Goal: Transaction & Acquisition: Subscribe to service/newsletter

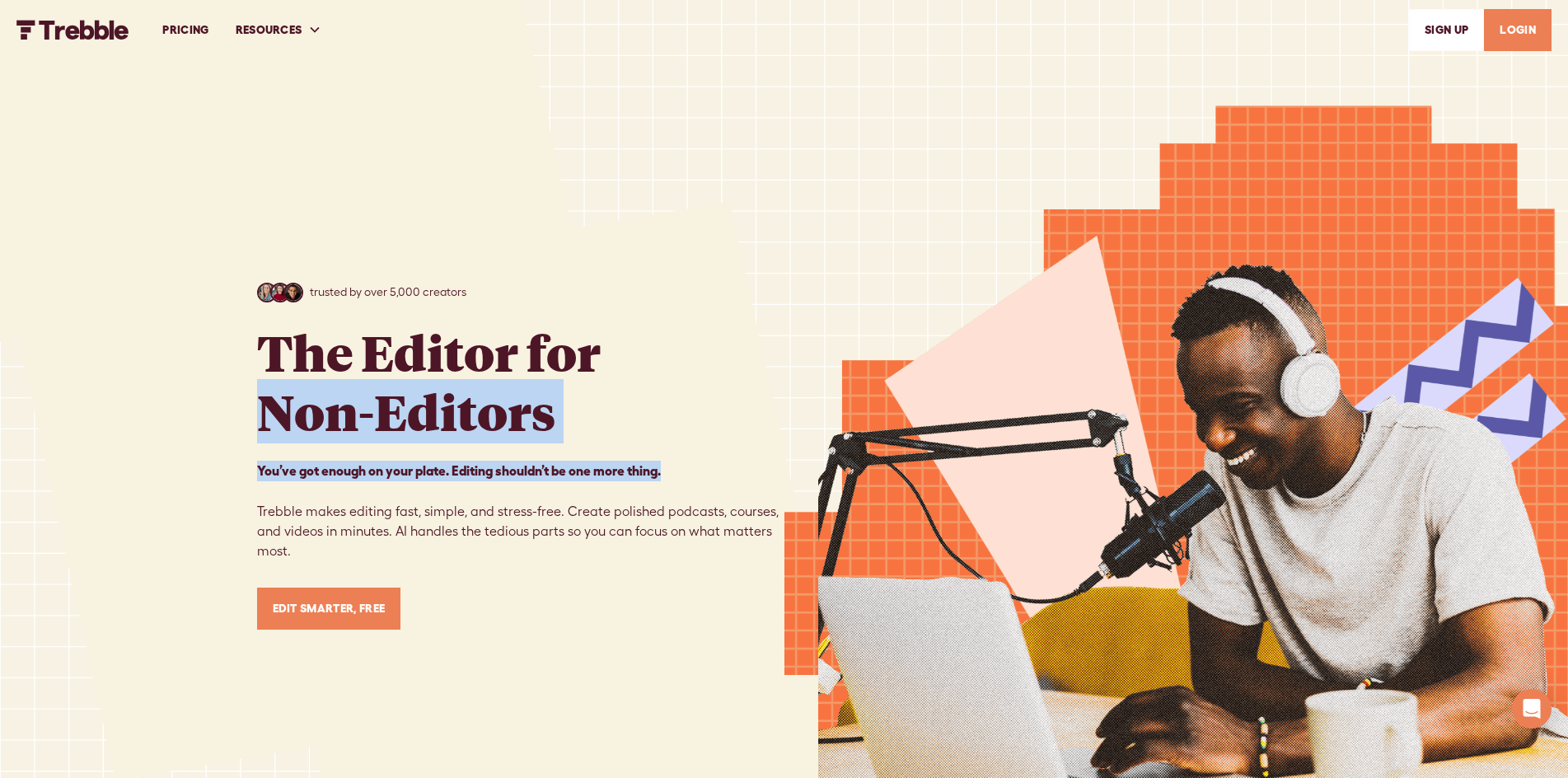
drag, startPoint x: 250, startPoint y: 415, endPoint x: 666, endPoint y: 456, distance: 418.0
click at [666, 456] on div "trusted by over 5,000 creators The Editor for Non-Editors You’ve got enough on …" at bounding box center [784, 455] width 1568 height 911
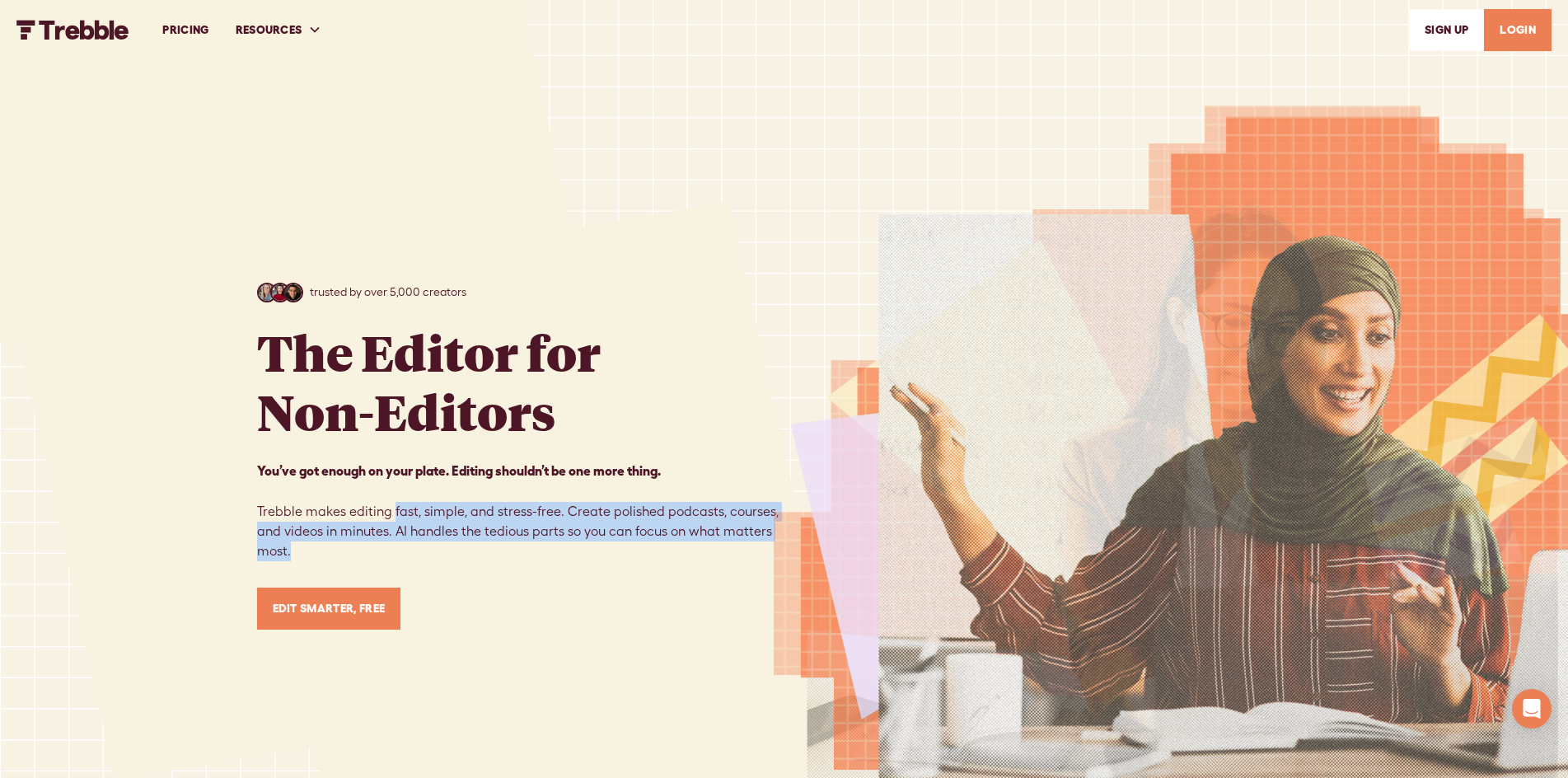
drag, startPoint x: 390, startPoint y: 511, endPoint x: 391, endPoint y: 555, distance: 44.0
click at [391, 555] on p "You’ve got enough on your plate. Editing shouldn’t be one more thing. ‍ ‍ Trebb…" at bounding box center [520, 510] width 527 height 100
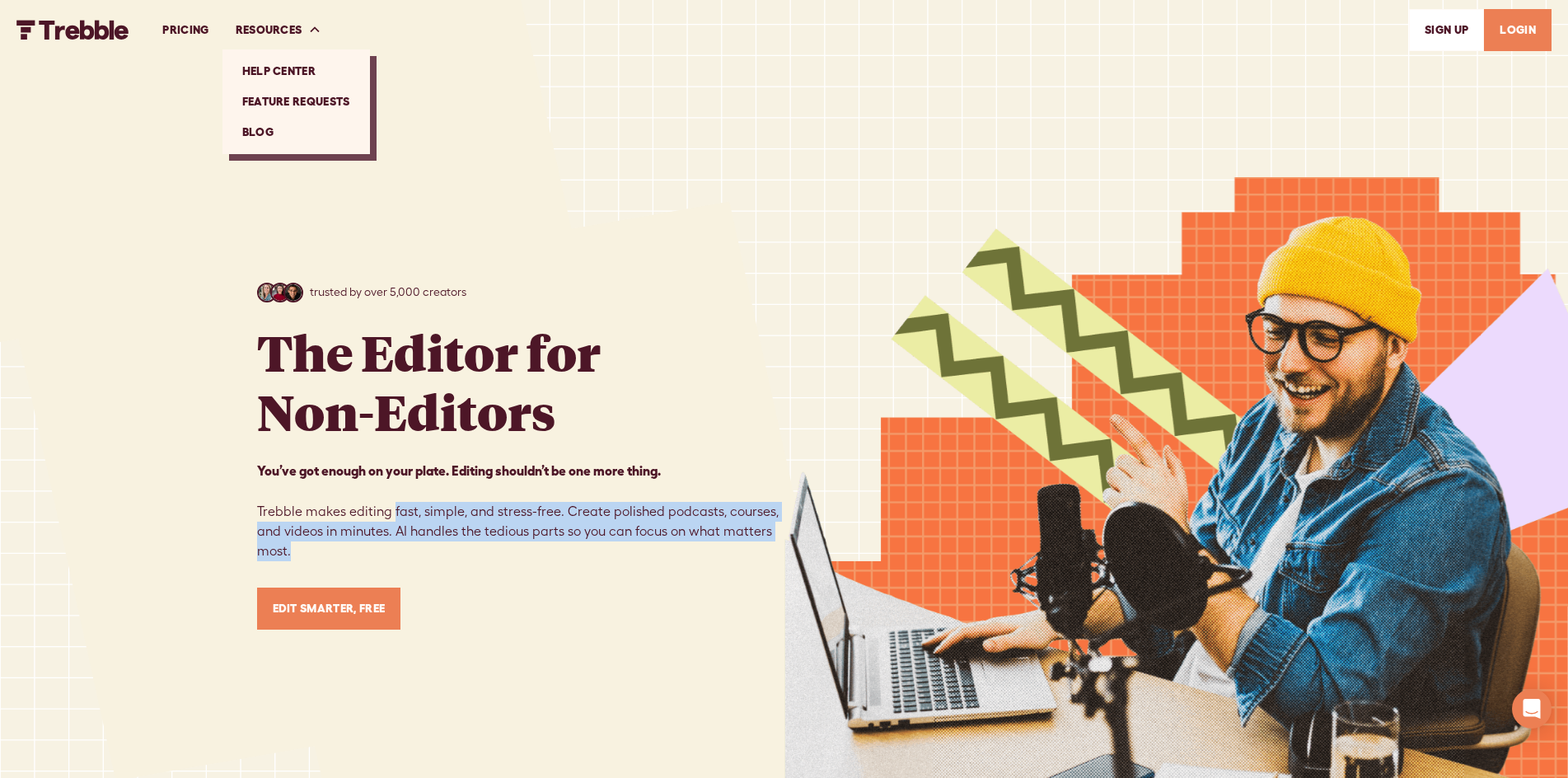
click at [290, 104] on link "Feature Requests" at bounding box center [296, 101] width 134 height 31
click at [282, 94] on link "Feature Requests" at bounding box center [296, 101] width 134 height 31
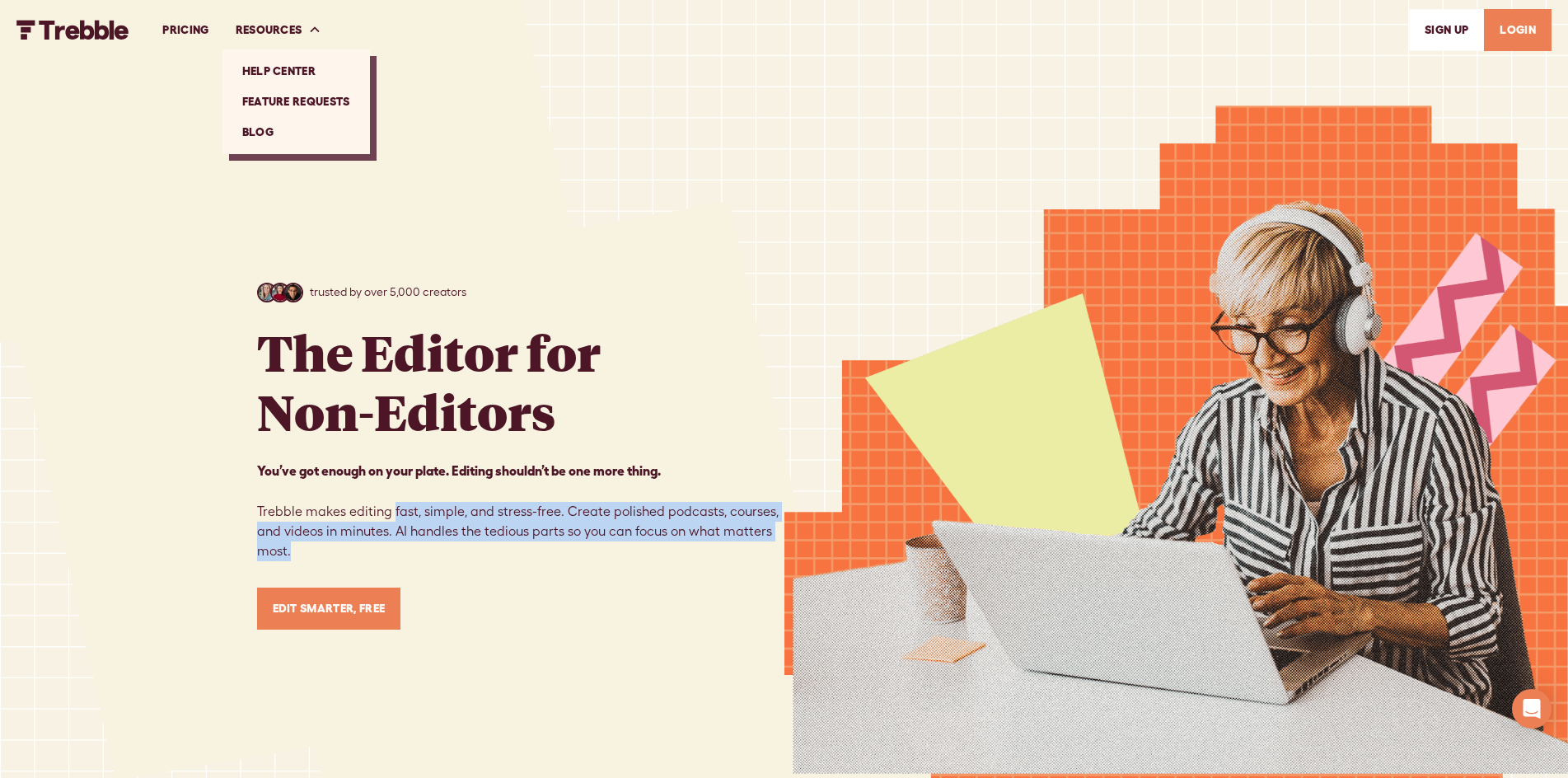
click at [279, 67] on link "Help Center" at bounding box center [296, 70] width 134 height 31
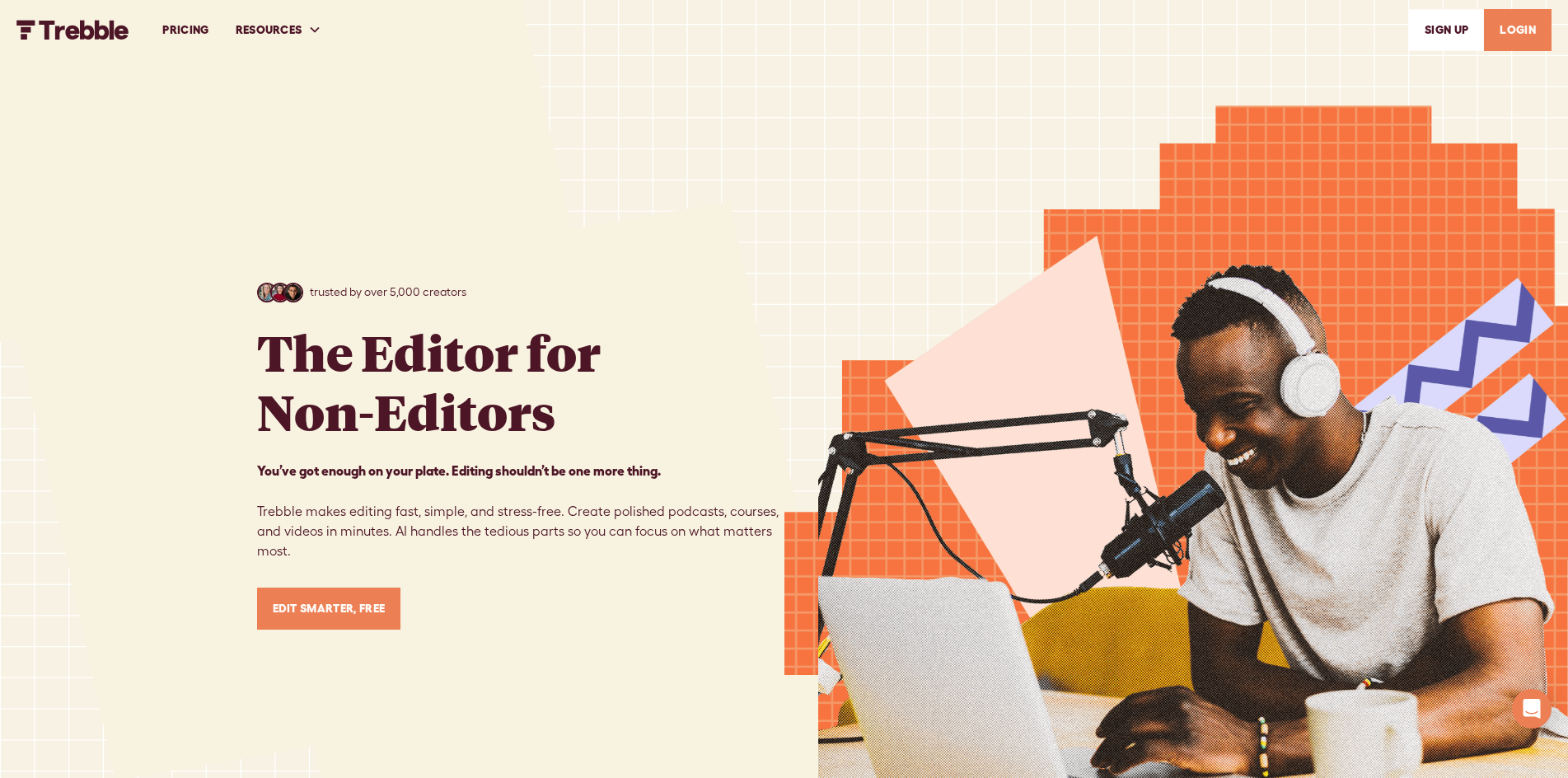
click at [914, 283] on div at bounding box center [1176, 443] width 784 height 885
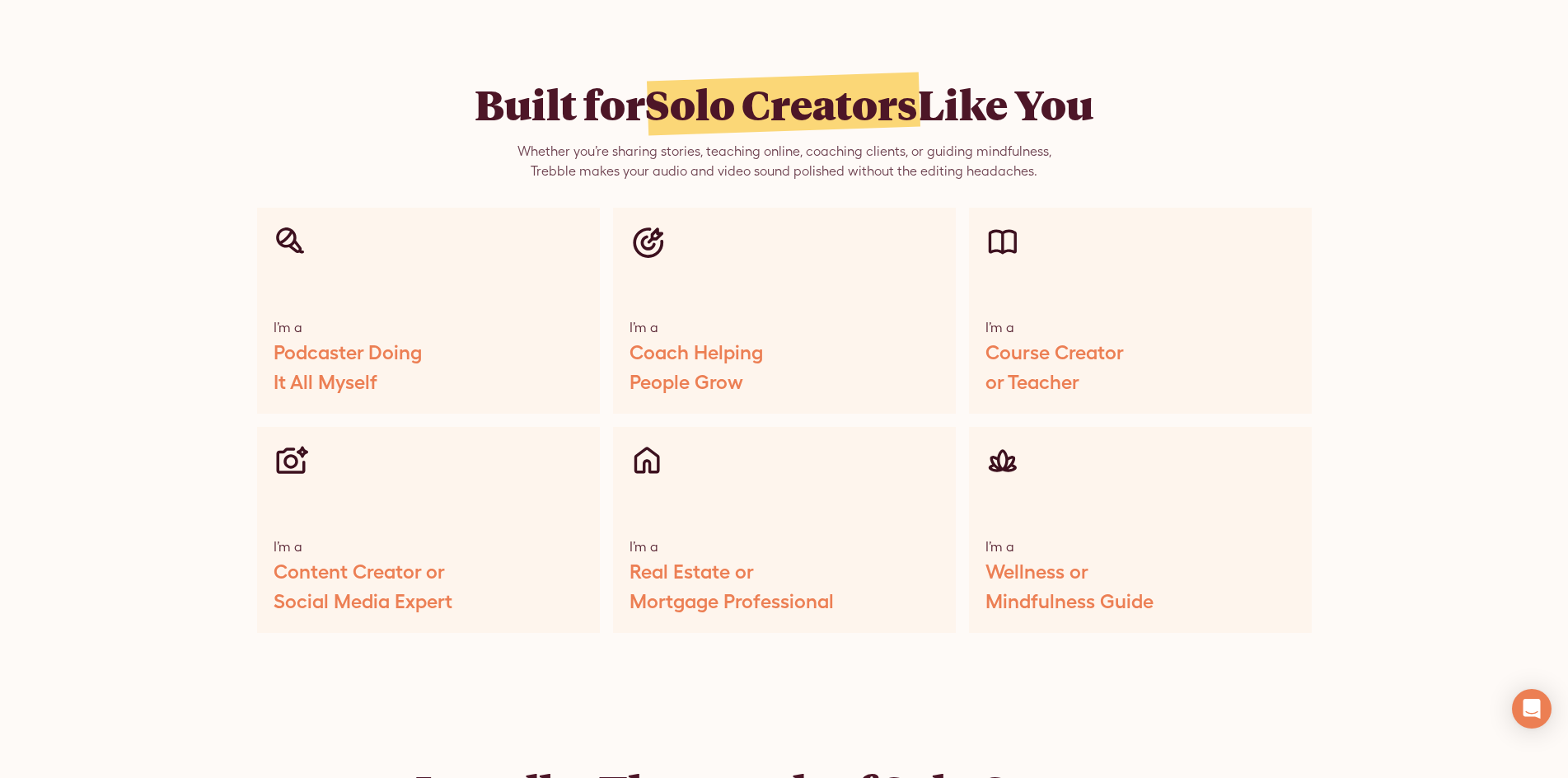
scroll to position [7743, 0]
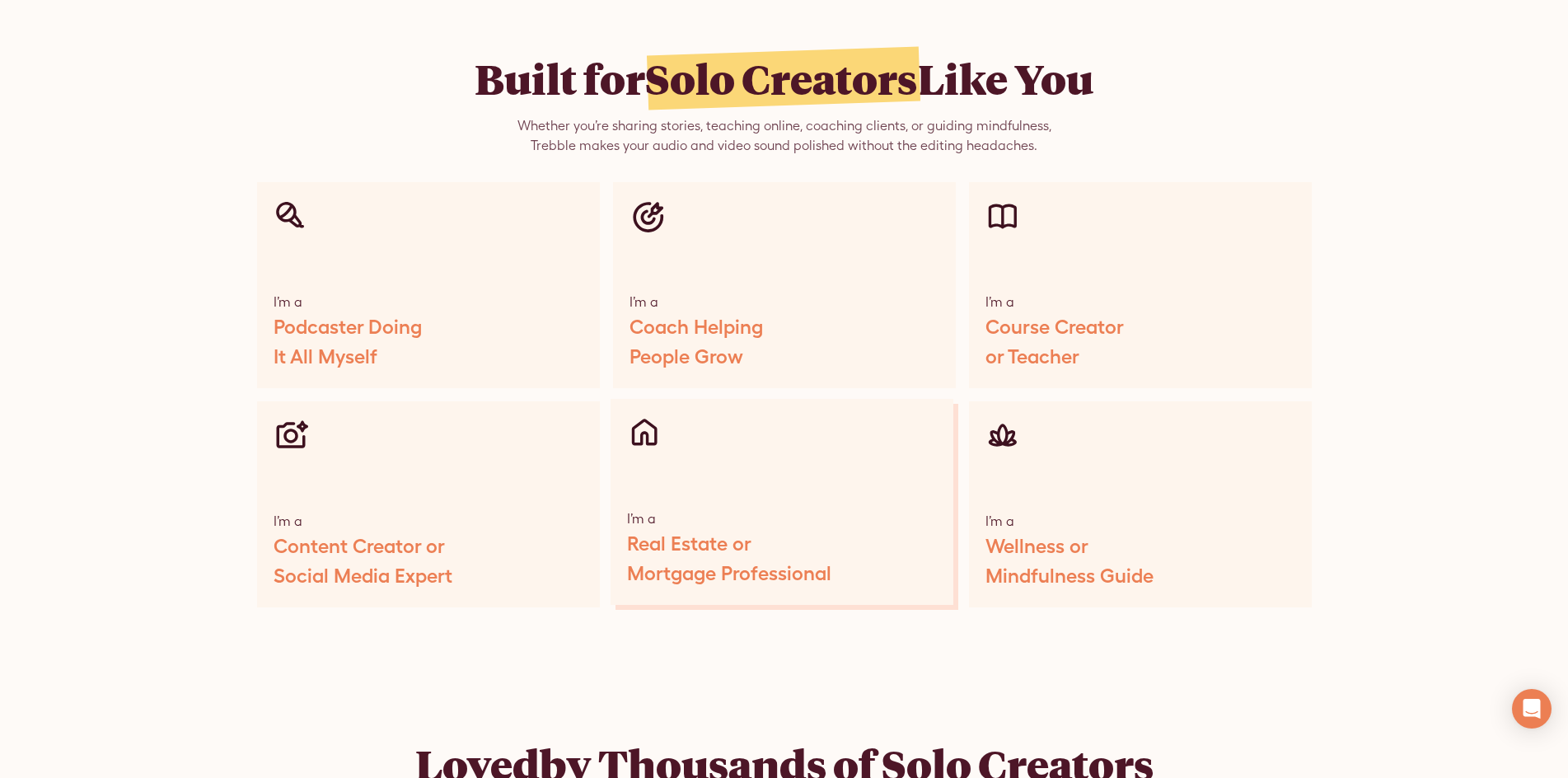
click at [782, 529] on div "Real Estate or Mortgage Professional" at bounding box center [729, 559] width 204 height 60
drag, startPoint x: 675, startPoint y: 561, endPoint x: 662, endPoint y: 497, distance: 65.3
click at [675, 561] on div "Real Estate or Mortgage Professional" at bounding box center [729, 559] width 204 height 60
click at [642, 418] on img at bounding box center [644, 432] width 35 height 35
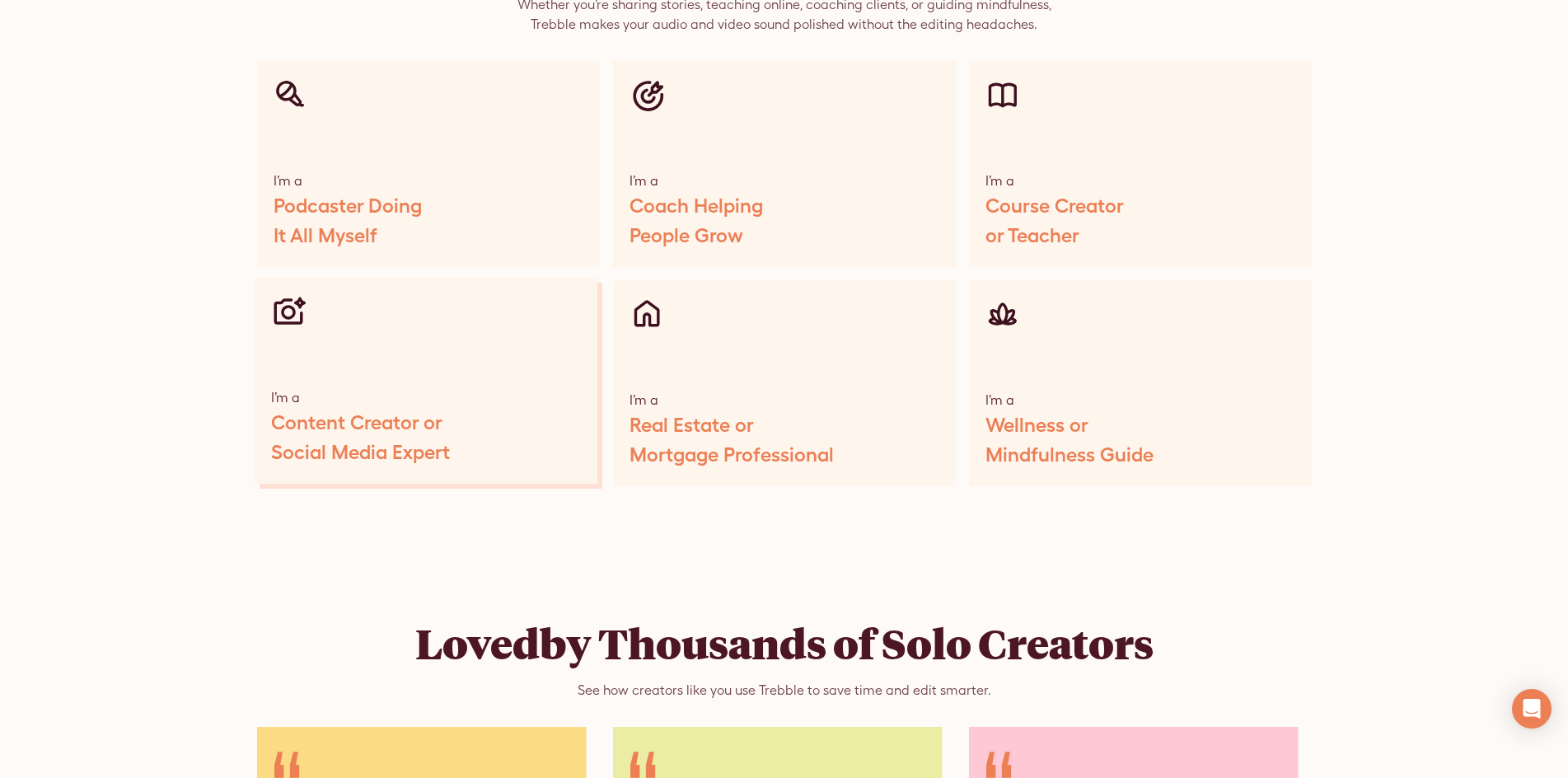
scroll to position [7908, 0]
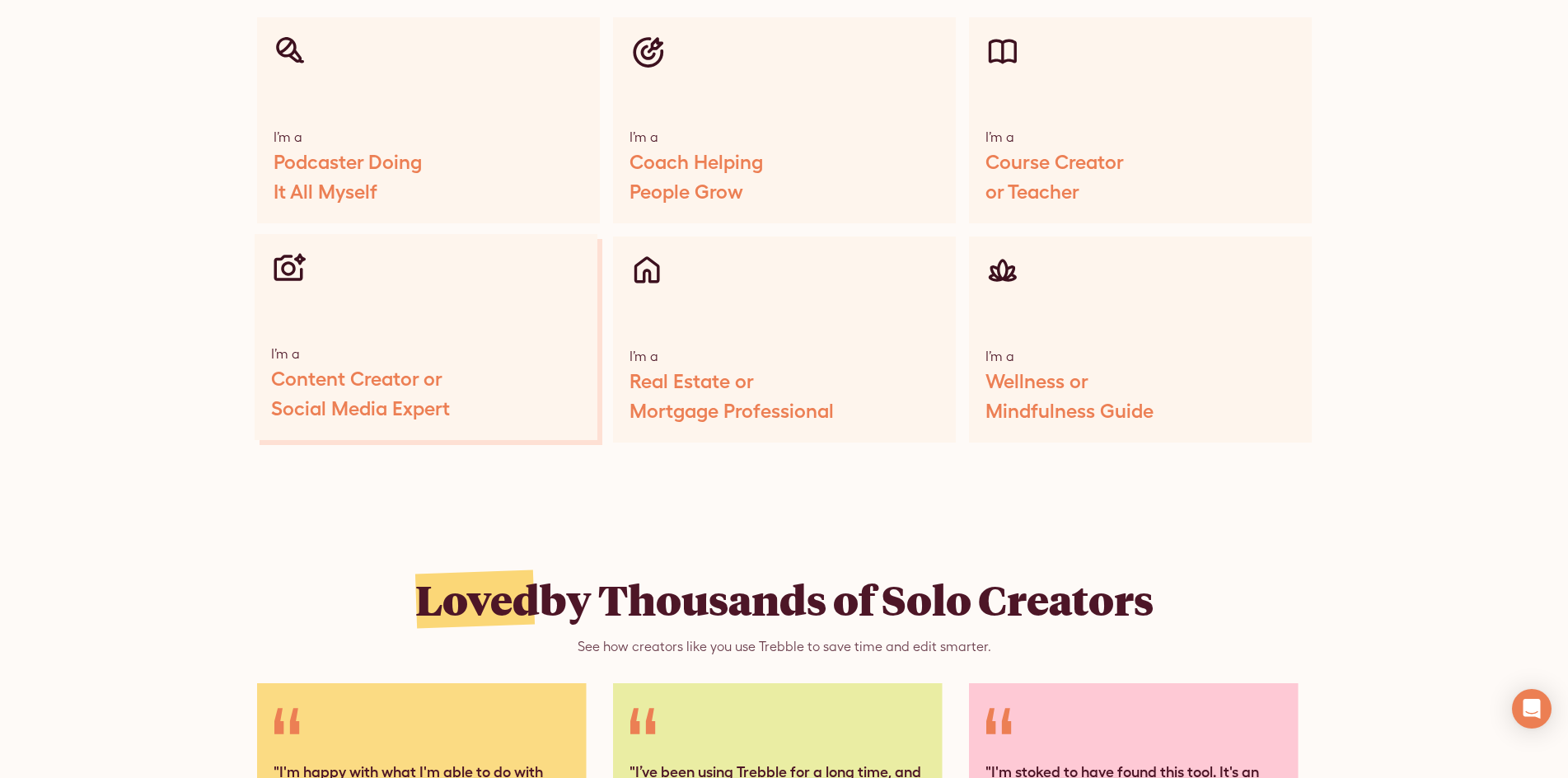
click at [429, 390] on div "Content Creator or Social Media Expert" at bounding box center [360, 394] width 179 height 60
click at [751, 415] on div "I’m a Real Estate or Mortgage Professional" at bounding box center [781, 337] width 342 height 206
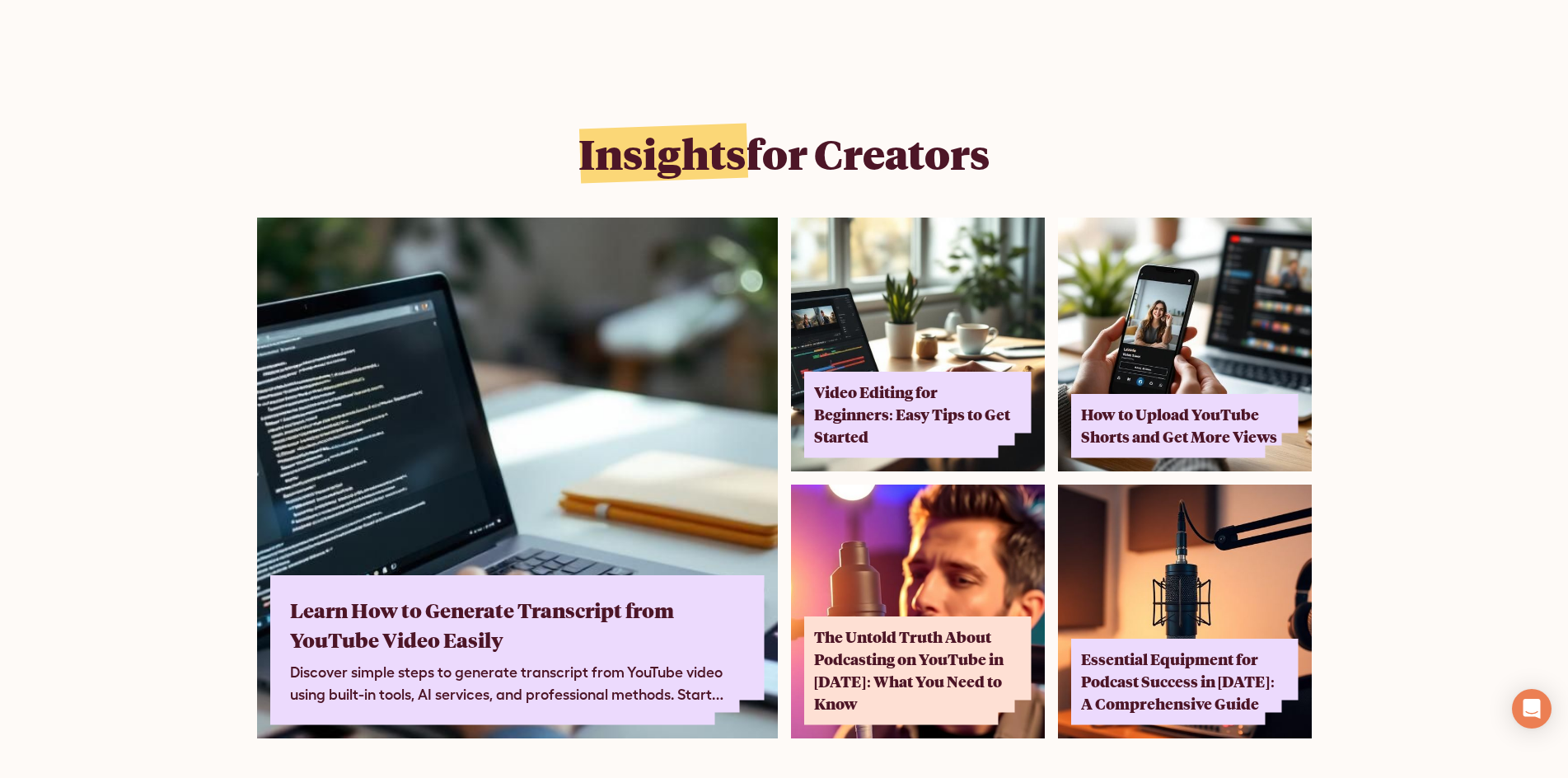
scroll to position [9720, 0]
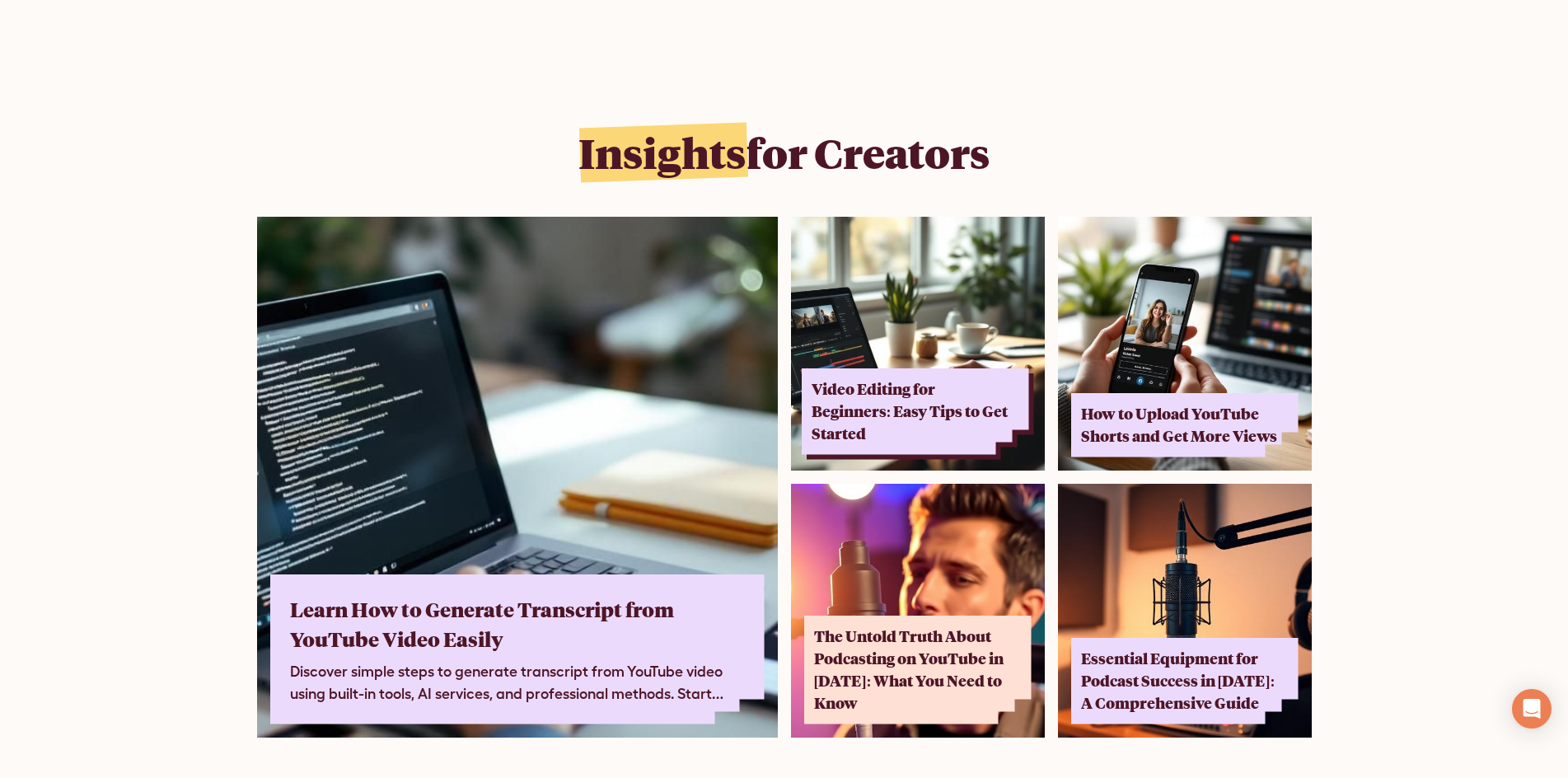
click at [926, 384] on div "Video Editing for Beginners: Easy Tips to Get Started" at bounding box center [910, 411] width 197 height 66
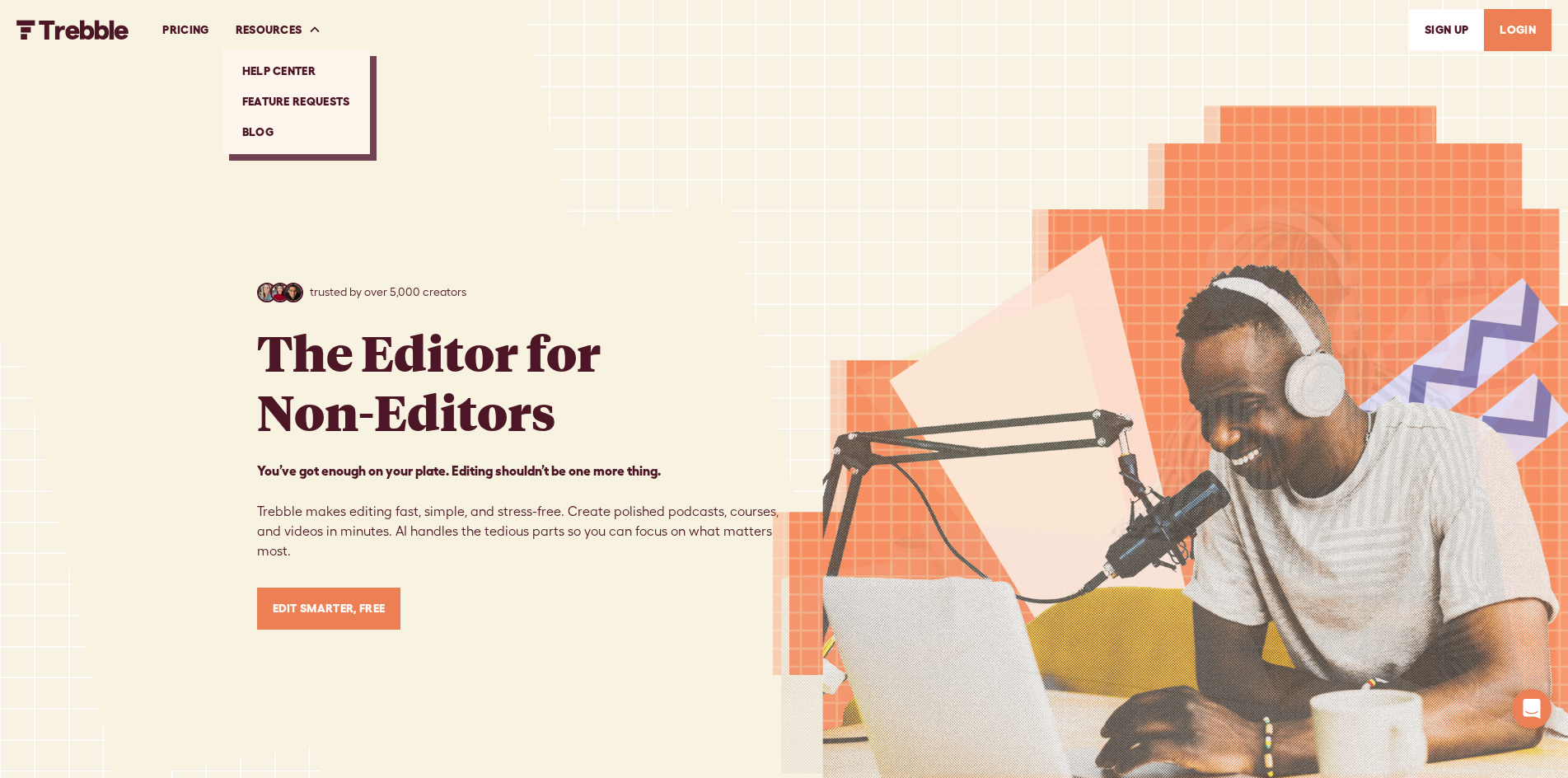
click at [298, 67] on link "Help Center" at bounding box center [296, 70] width 134 height 31
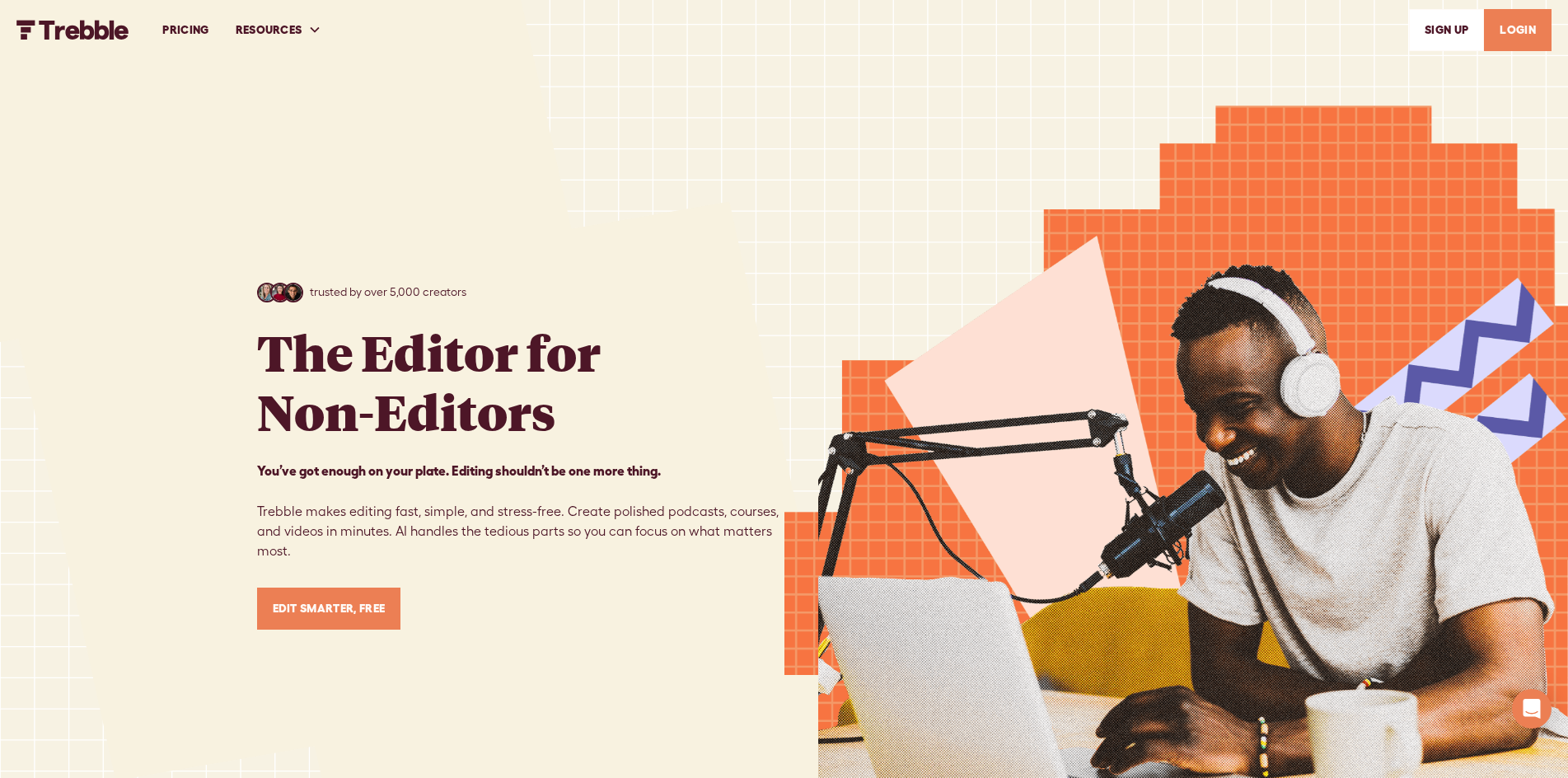
click at [192, 32] on link "PRICING" at bounding box center [185, 30] width 72 height 57
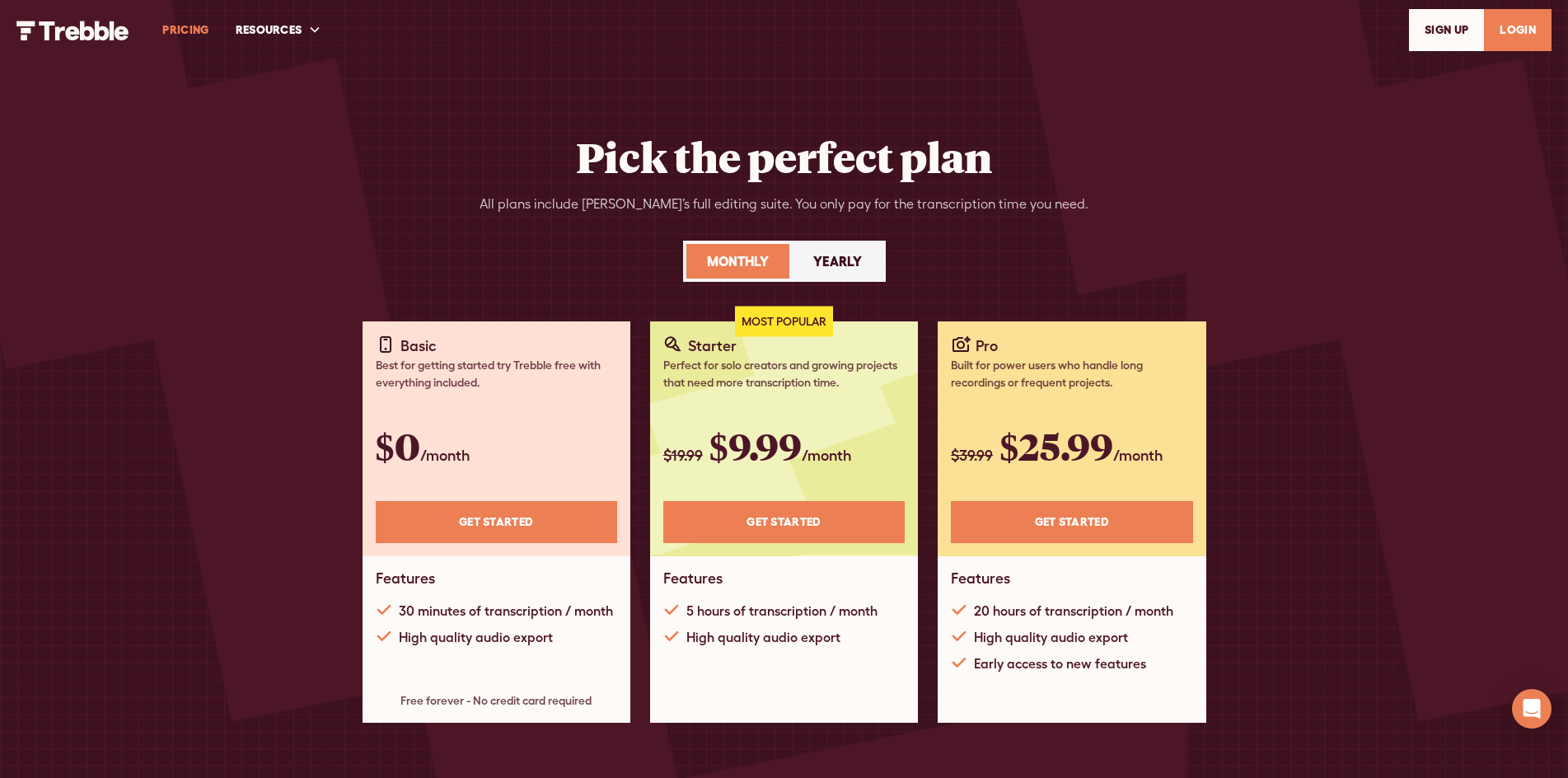
click at [504, 514] on link "Get STARTED" at bounding box center [496, 522] width 241 height 42
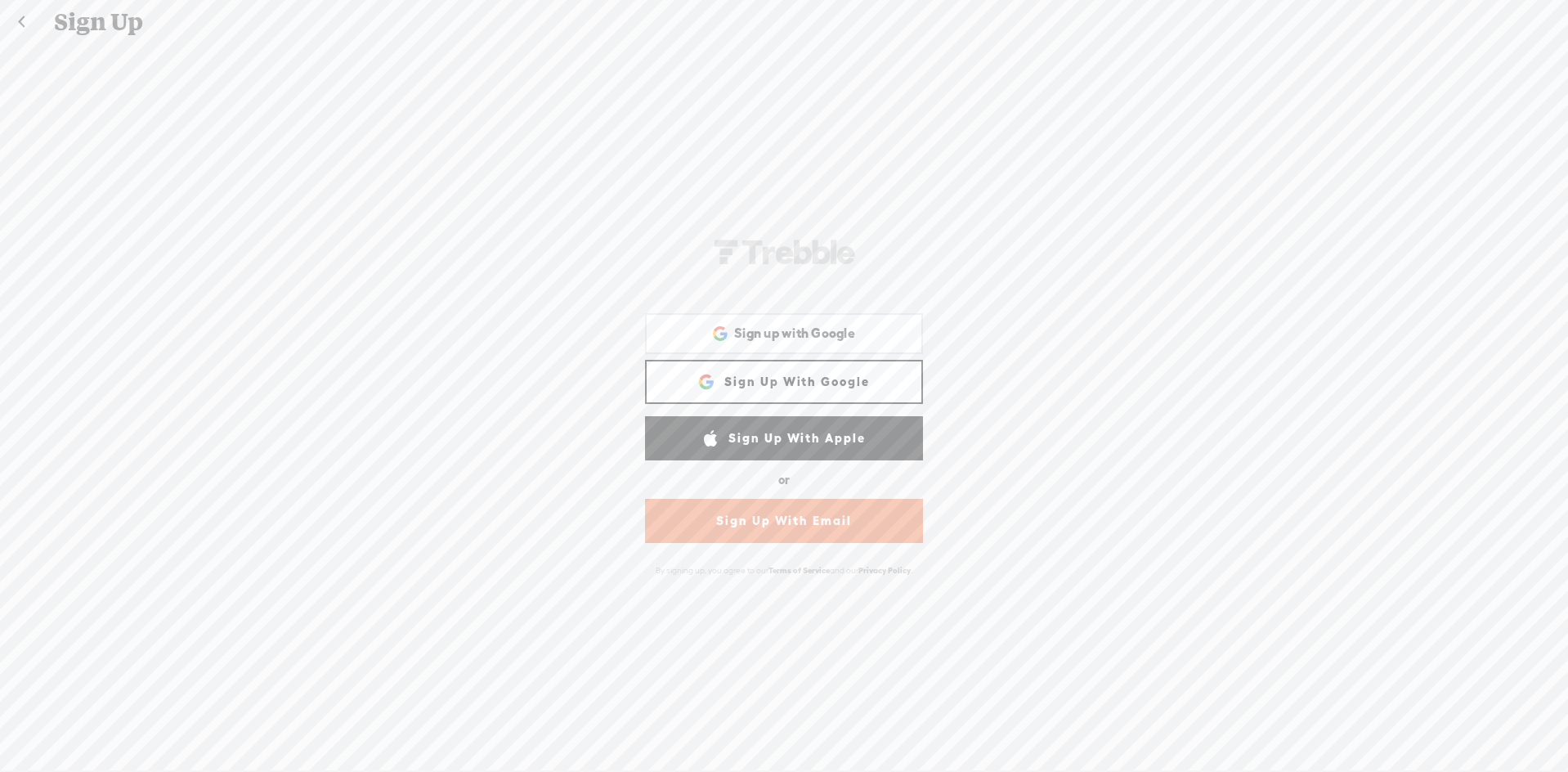
click at [756, 515] on link "Sign Up With Email" at bounding box center [784, 520] width 278 height 44
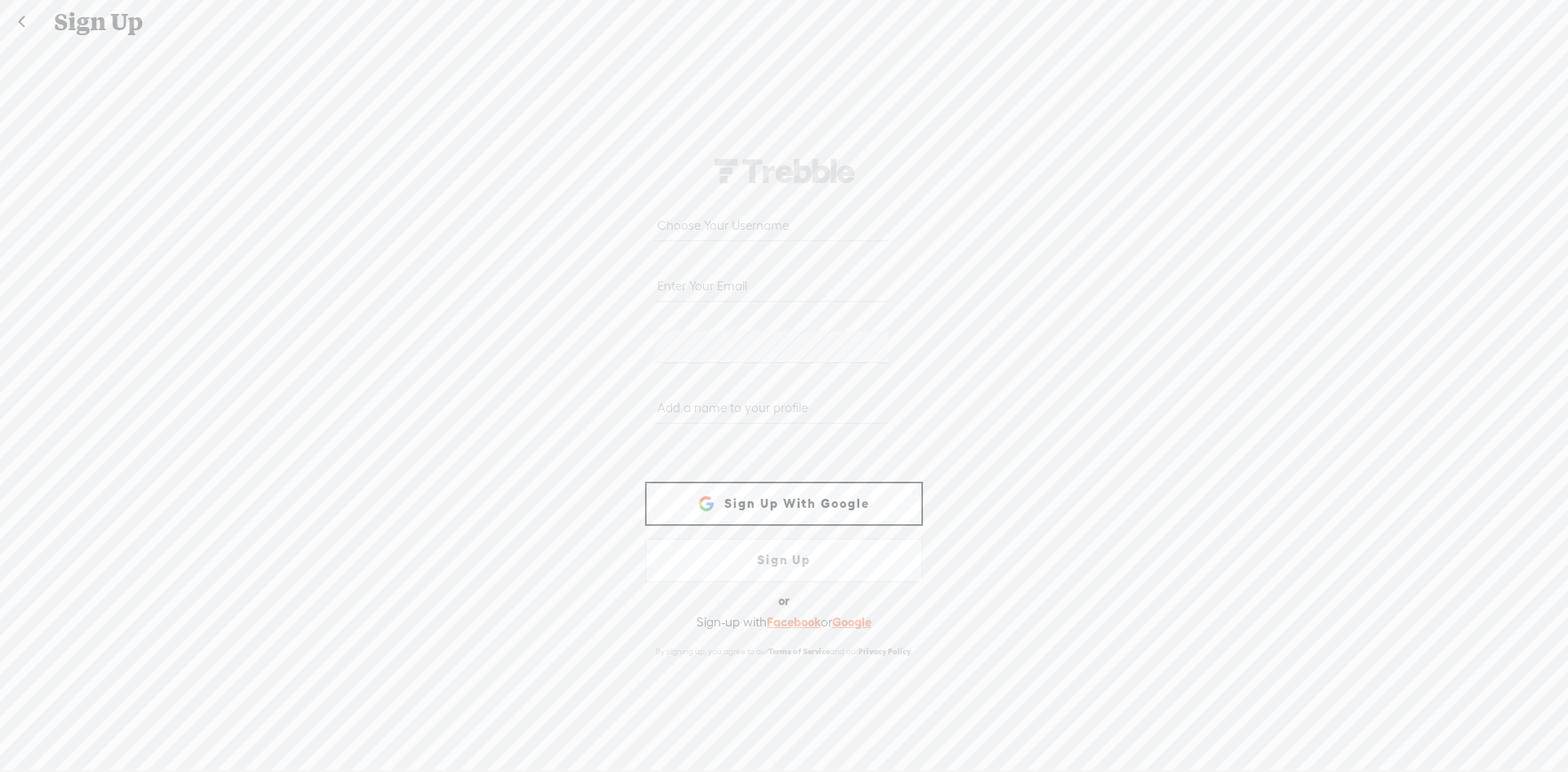
drag, startPoint x: 765, startPoint y: 495, endPoint x: 582, endPoint y: 364, distance: 225.1
click at [562, 392] on div "ZYAG-RDRJ-TRBBL-WEB Sign Up With Facebook Sign up with Google Sign up with Goog…" at bounding box center [784, 407] width 1568 height 725
click at [683, 290] on input "email" at bounding box center [770, 286] width 233 height 32
type input "[EMAIL_ADDRESS][DOMAIN_NAME]"
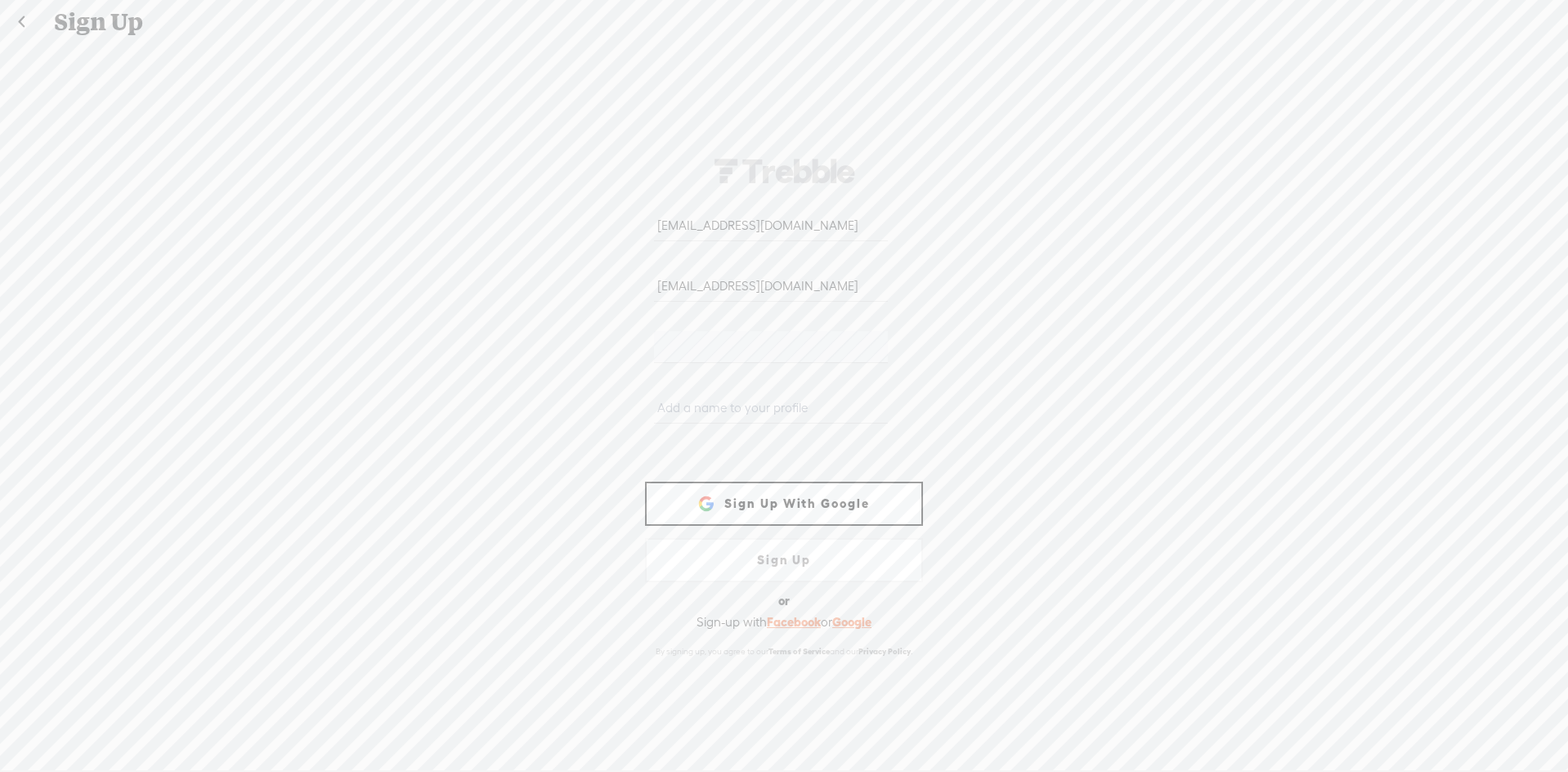
click at [800, 220] on input "[EMAIL_ADDRESS][DOMAIN_NAME]" at bounding box center [770, 225] width 233 height 32
click at [801, 220] on input "[EMAIL_ADDRESS][DOMAIN_NAME]" at bounding box center [770, 225] width 233 height 32
click at [810, 230] on input "text" at bounding box center [770, 225] width 233 height 32
type input "[EMAIL_ADDRESS][DOMAIN_NAME]"
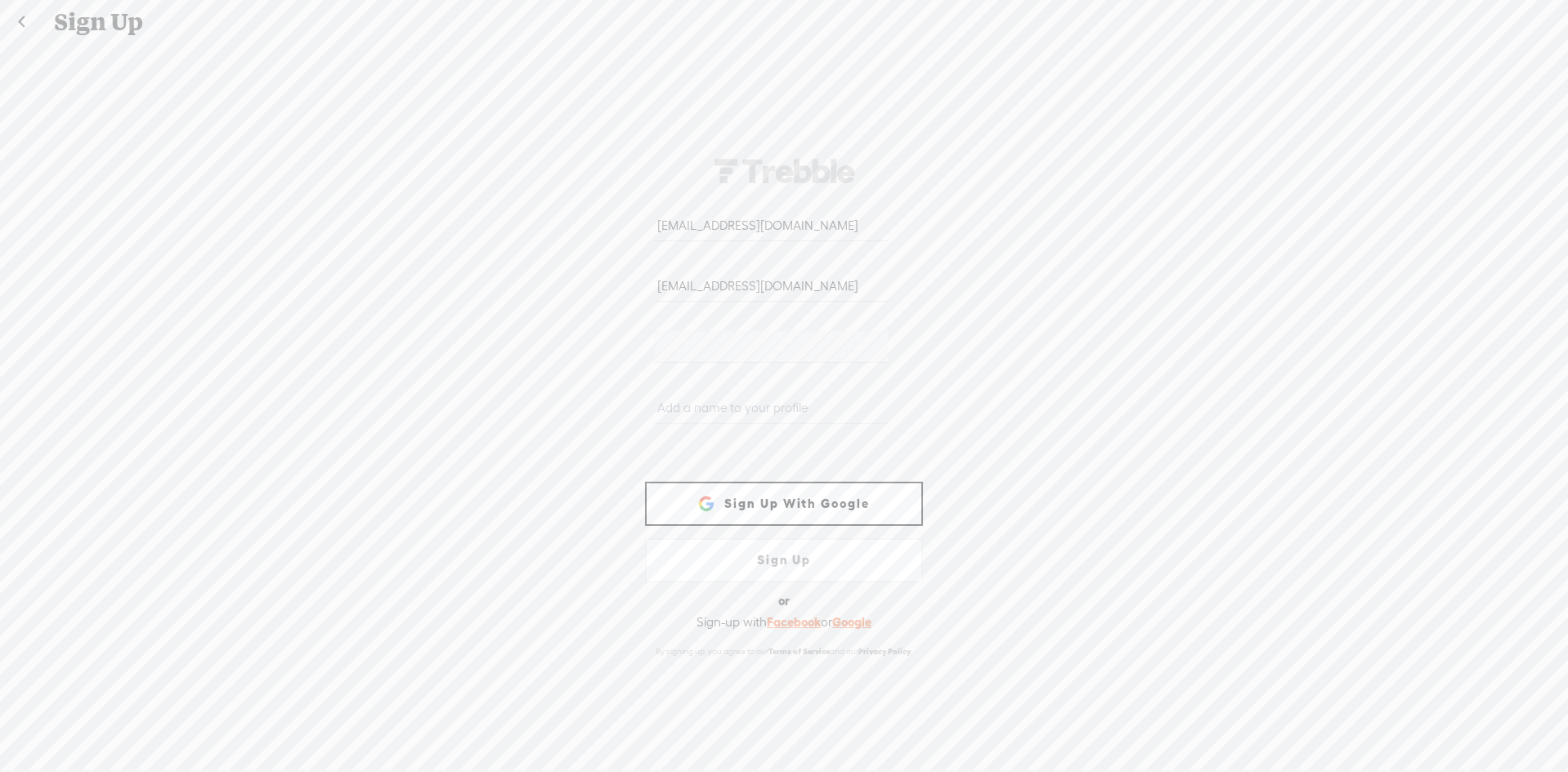
click at [767, 412] on input "text" at bounding box center [770, 408] width 233 height 32
type input "KJ"
click at [828, 561] on link "Sign Up" at bounding box center [784, 559] width 278 height 44
drag, startPoint x: 828, startPoint y: 561, endPoint x: 951, endPoint y: 575, distance: 123.8
click at [900, 569] on link "Sign Up" at bounding box center [784, 559] width 278 height 44
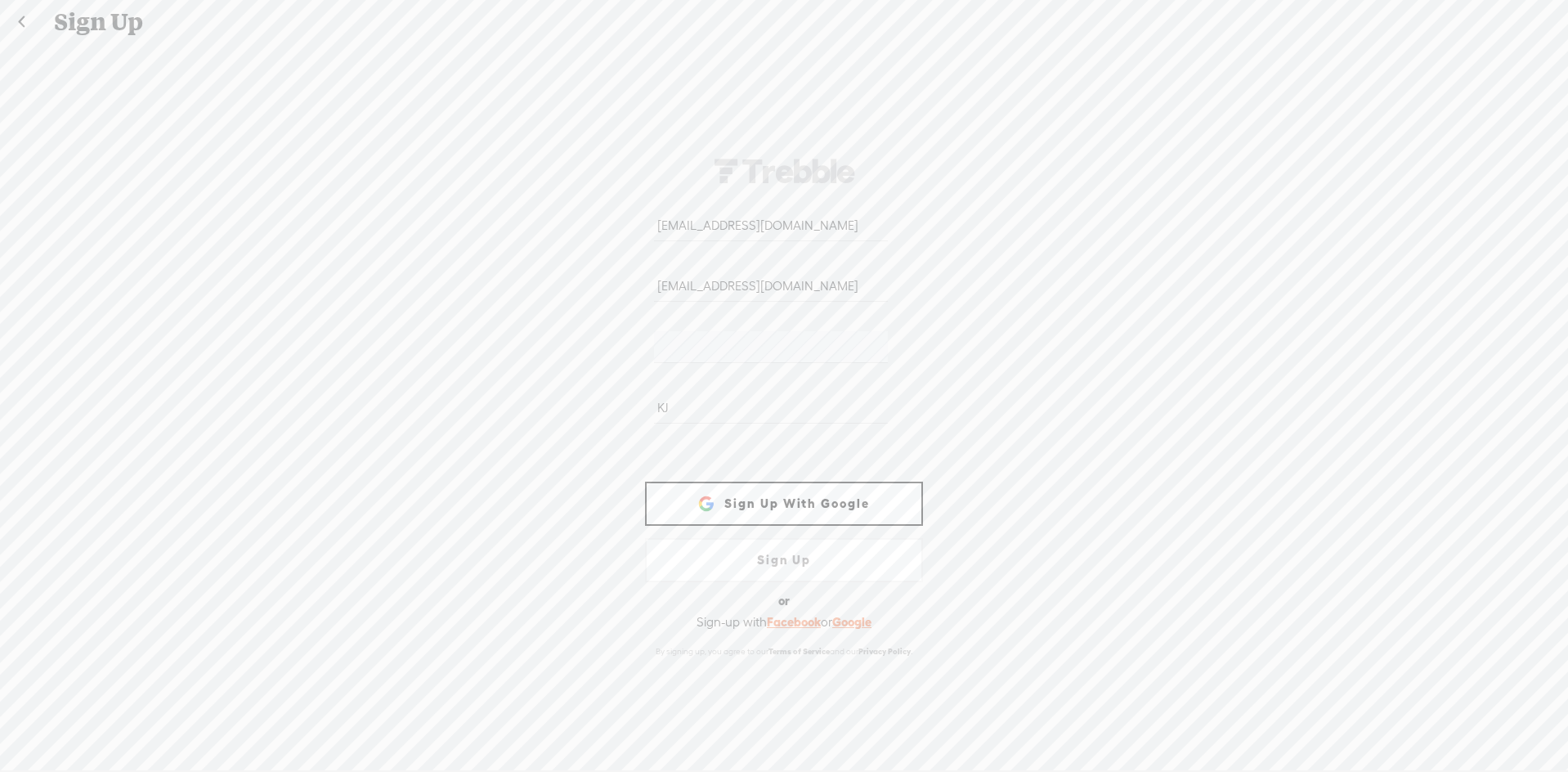
click at [1085, 591] on div "[EMAIL_ADDRESS][DOMAIN_NAME] [EMAIL_ADDRESS][DOMAIN_NAME] ZYAG-RDRJ-TRBBL-WEB K…" at bounding box center [784, 407] width 1568 height 725
click at [28, 20] on link at bounding box center [22, 22] width 41 height 42
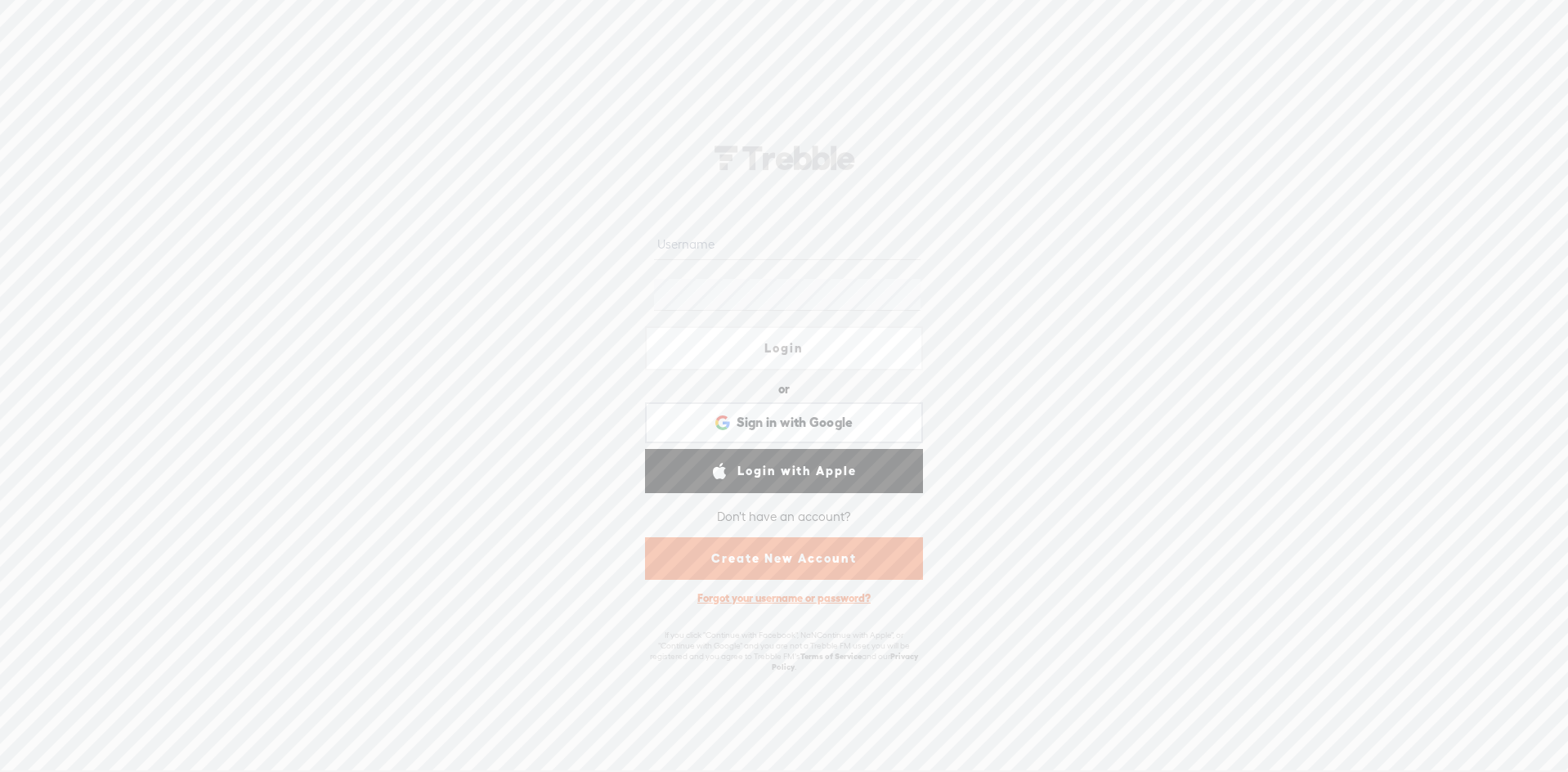
type input "[EMAIL_ADDRESS][DOMAIN_NAME]"
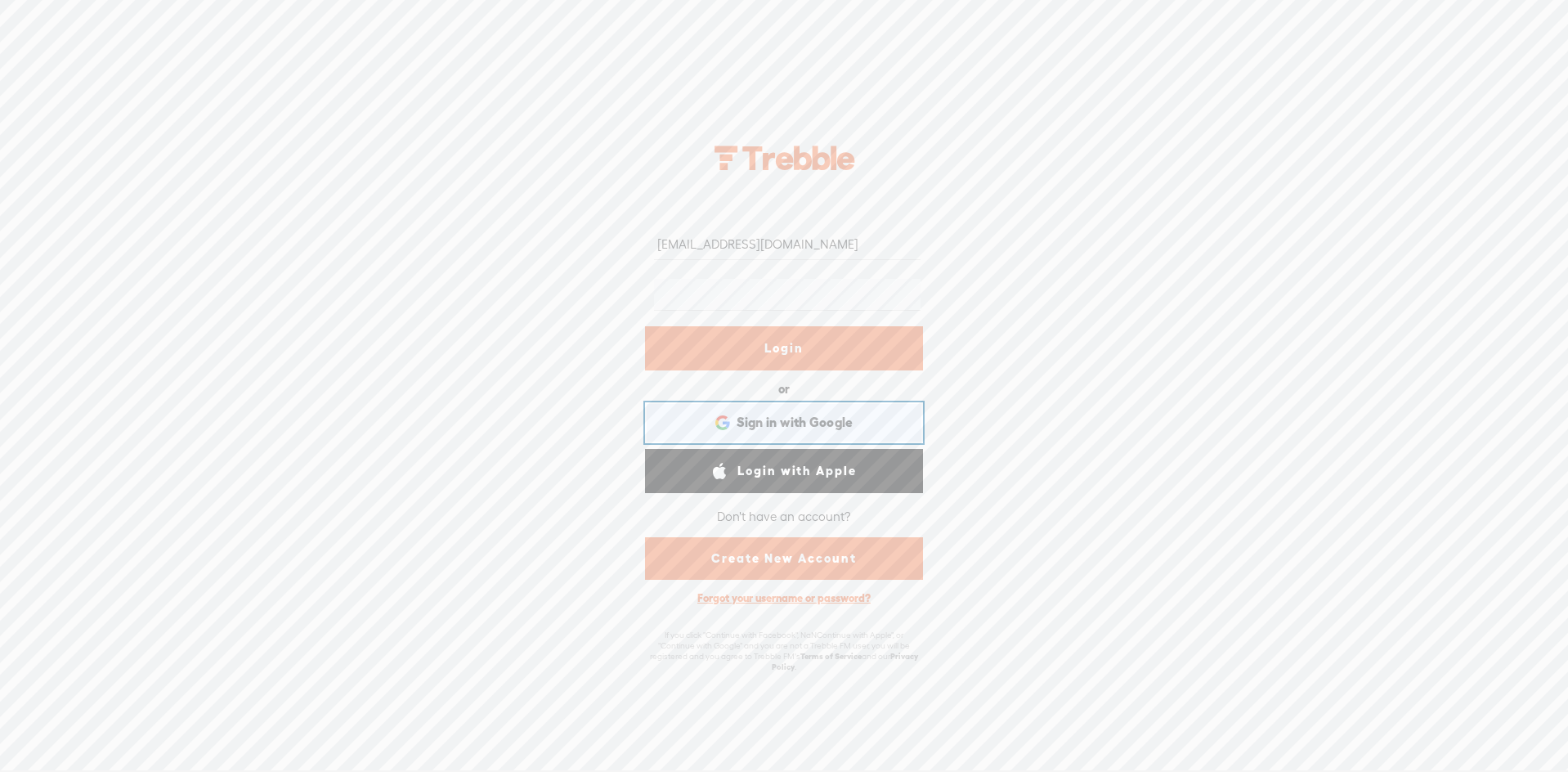
click at [851, 422] on span "Sign in with Google" at bounding box center [795, 421] width 117 height 17
click at [817, 414] on span "Sign in with Google" at bounding box center [795, 421] width 117 height 17
click at [818, 417] on span "Sign in with Google" at bounding box center [795, 421] width 117 height 17
click at [822, 426] on span "Sign in with Google" at bounding box center [795, 421] width 117 height 17
click at [782, 557] on link "Create New Account" at bounding box center [784, 557] width 278 height 42
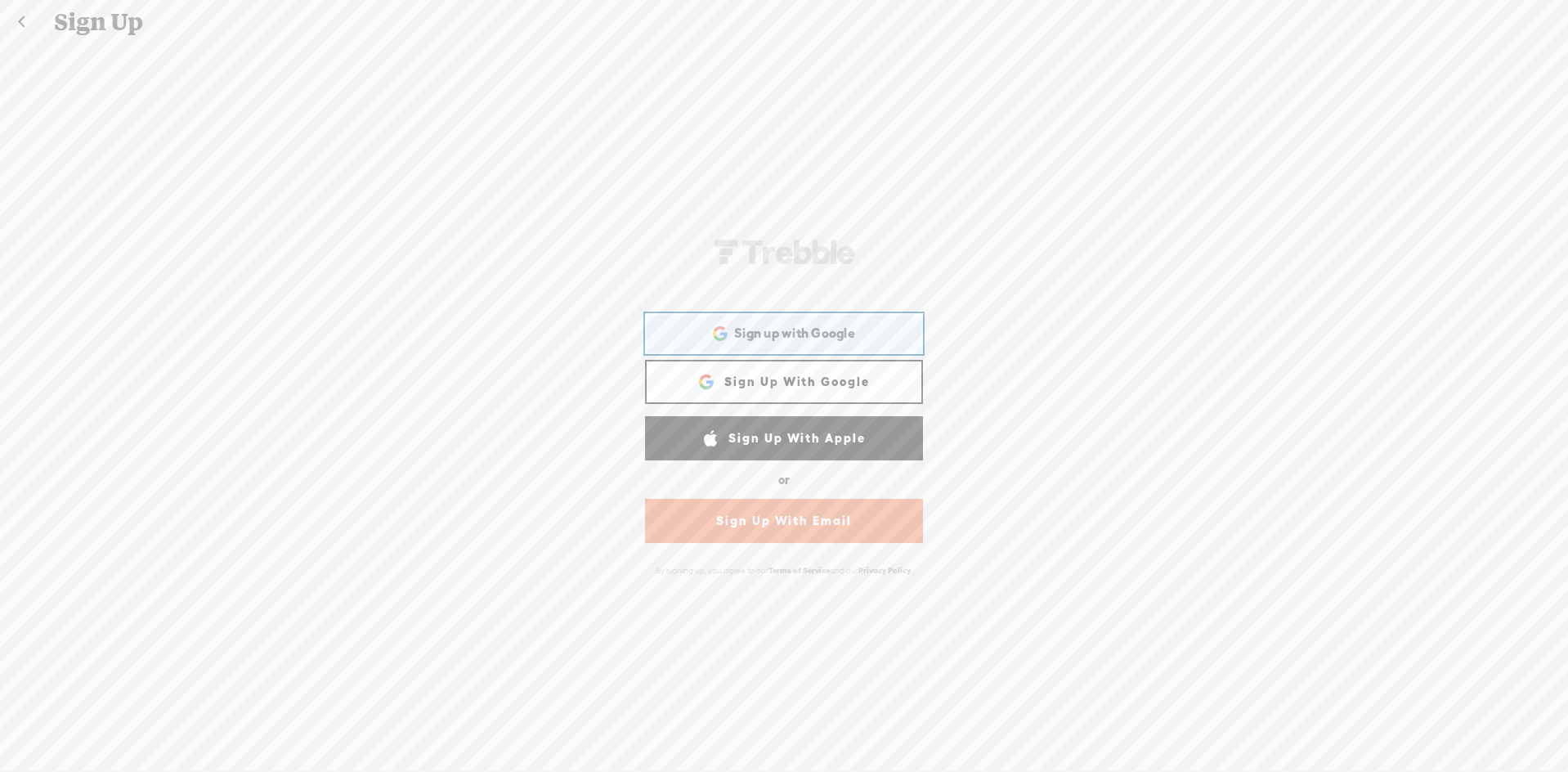
click at [831, 325] on span "Sign up with Google" at bounding box center [794, 333] width 121 height 17
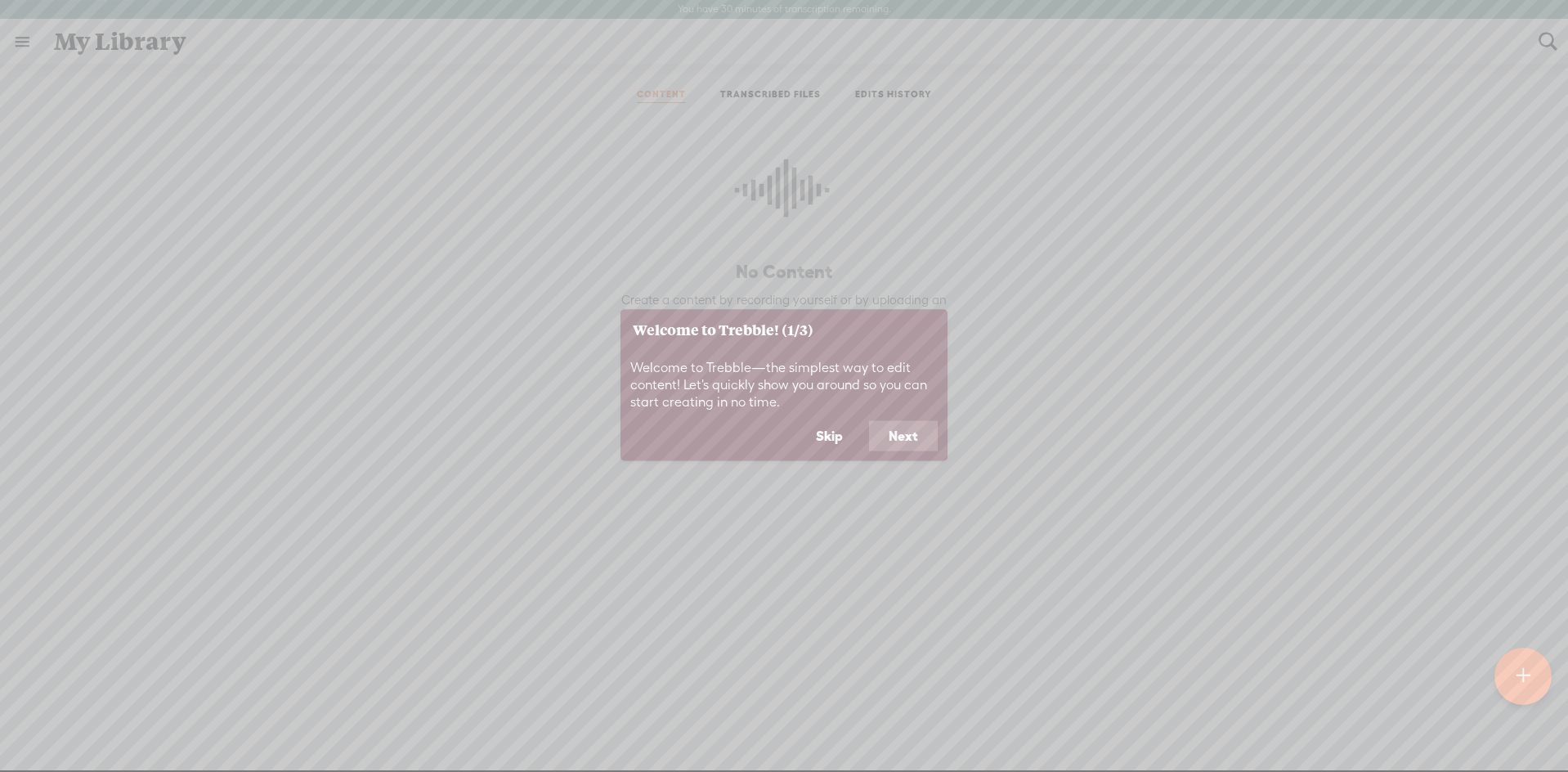
click at [918, 441] on button "Next" at bounding box center [903, 436] width 69 height 32
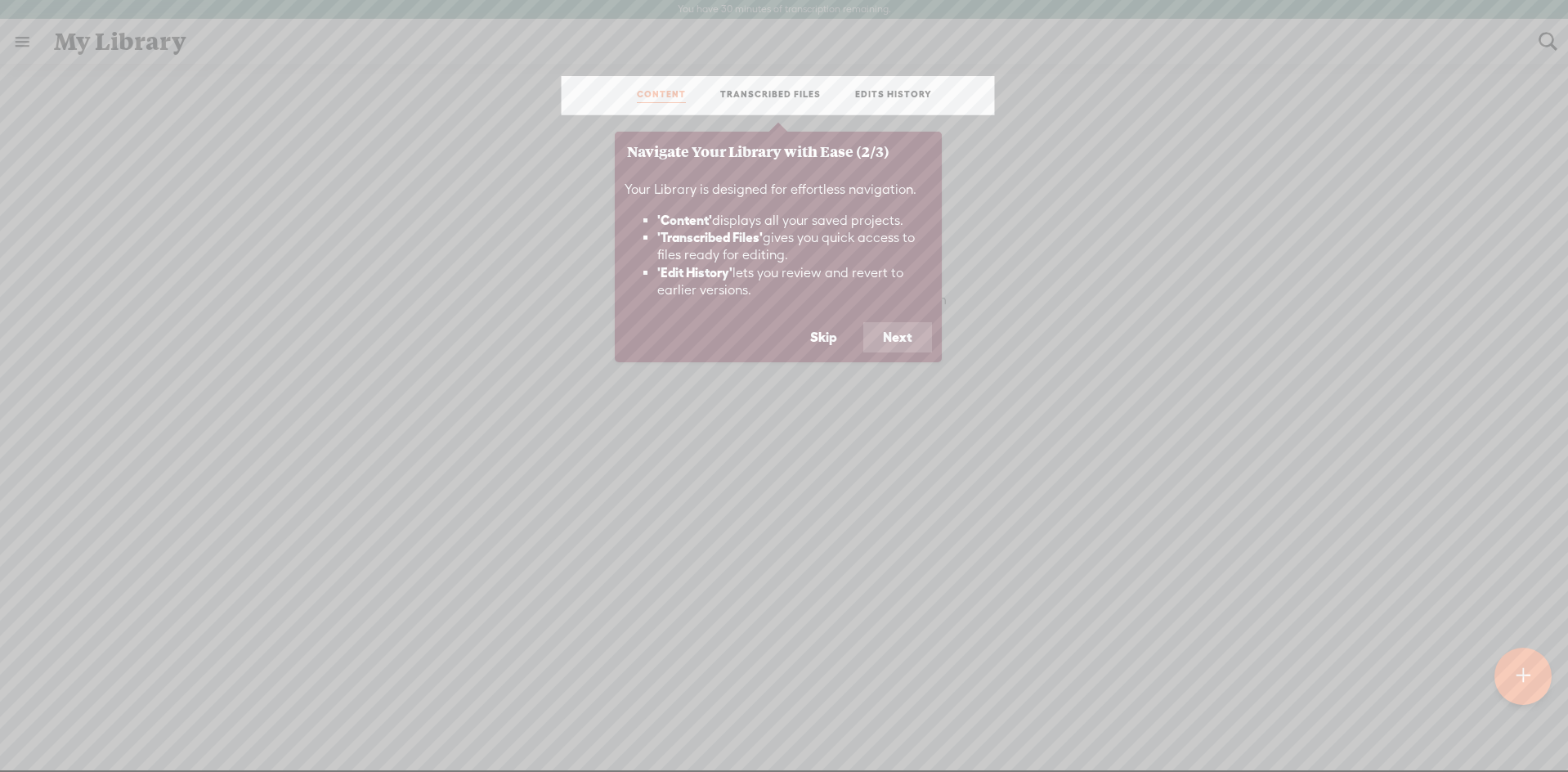
click at [897, 332] on button "Next" at bounding box center [898, 338] width 69 height 32
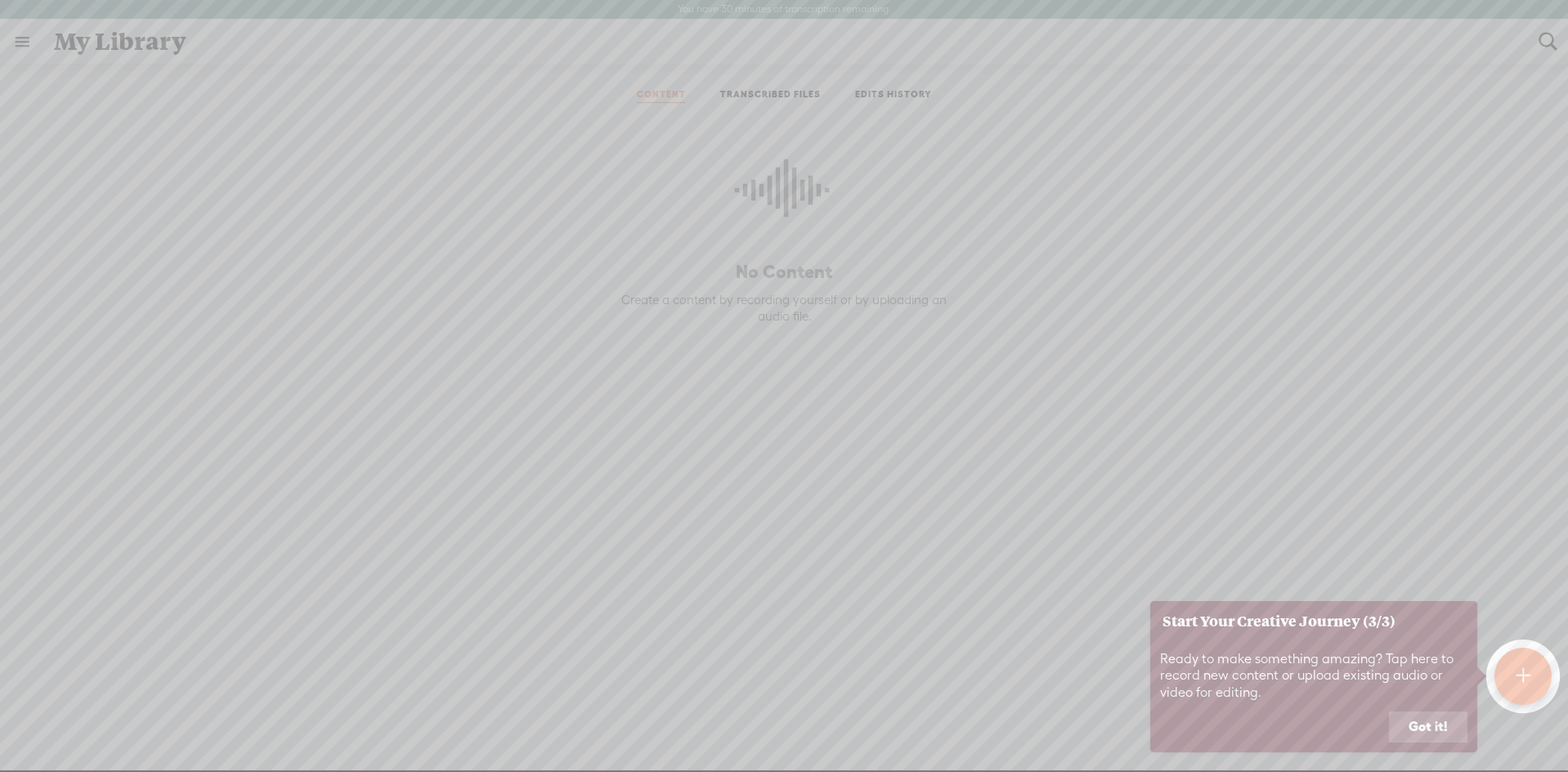
click at [1438, 732] on button "Got it!" at bounding box center [1428, 727] width 79 height 32
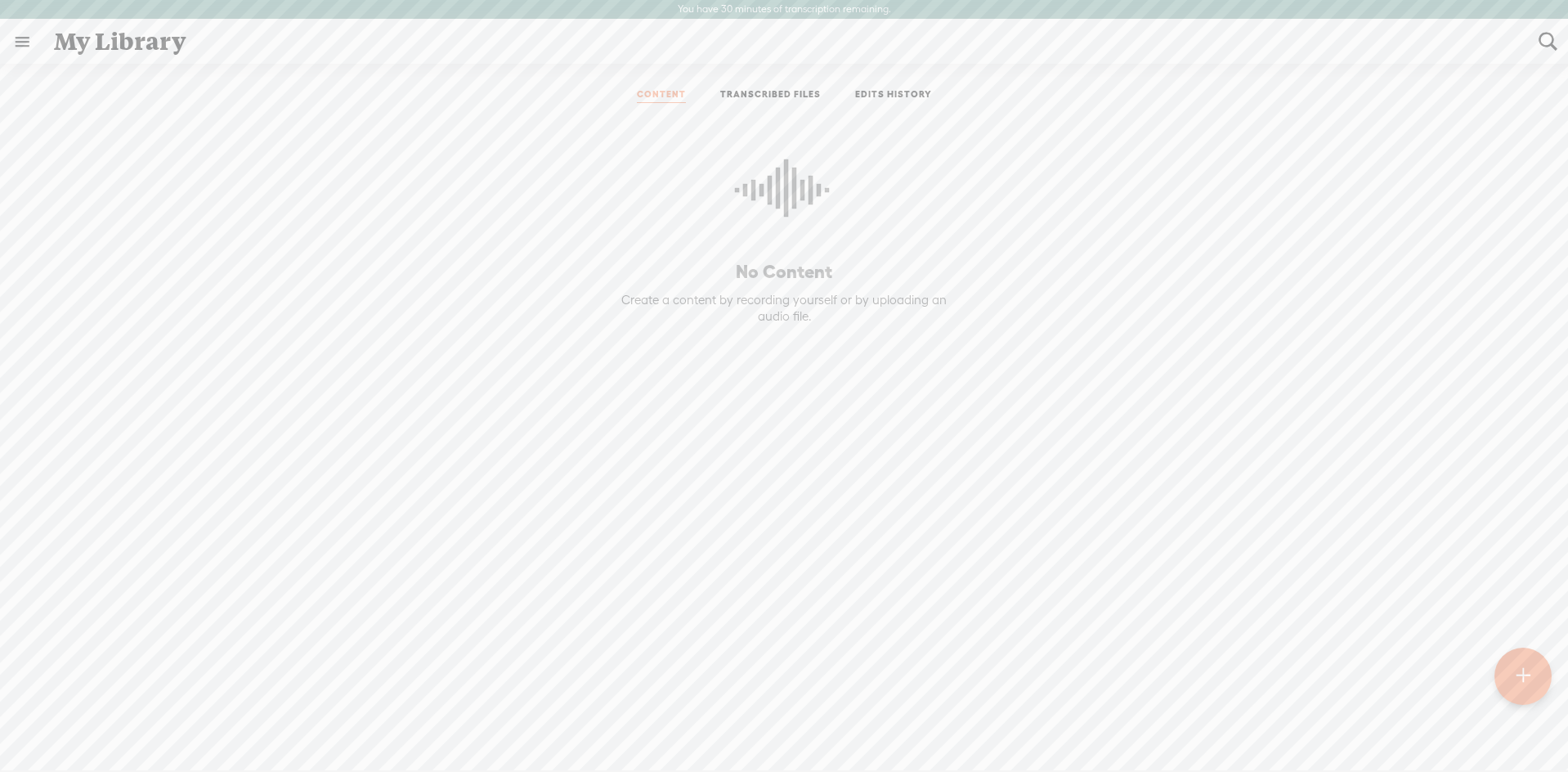
click at [22, 46] on link at bounding box center [22, 41] width 42 height 42
click at [354, 393] on body "You have 30 minutes of transcription remaining. Upgrade to increase your limit …" at bounding box center [784, 385] width 1568 height 770
click at [1513, 679] on div at bounding box center [1523, 676] width 57 height 57
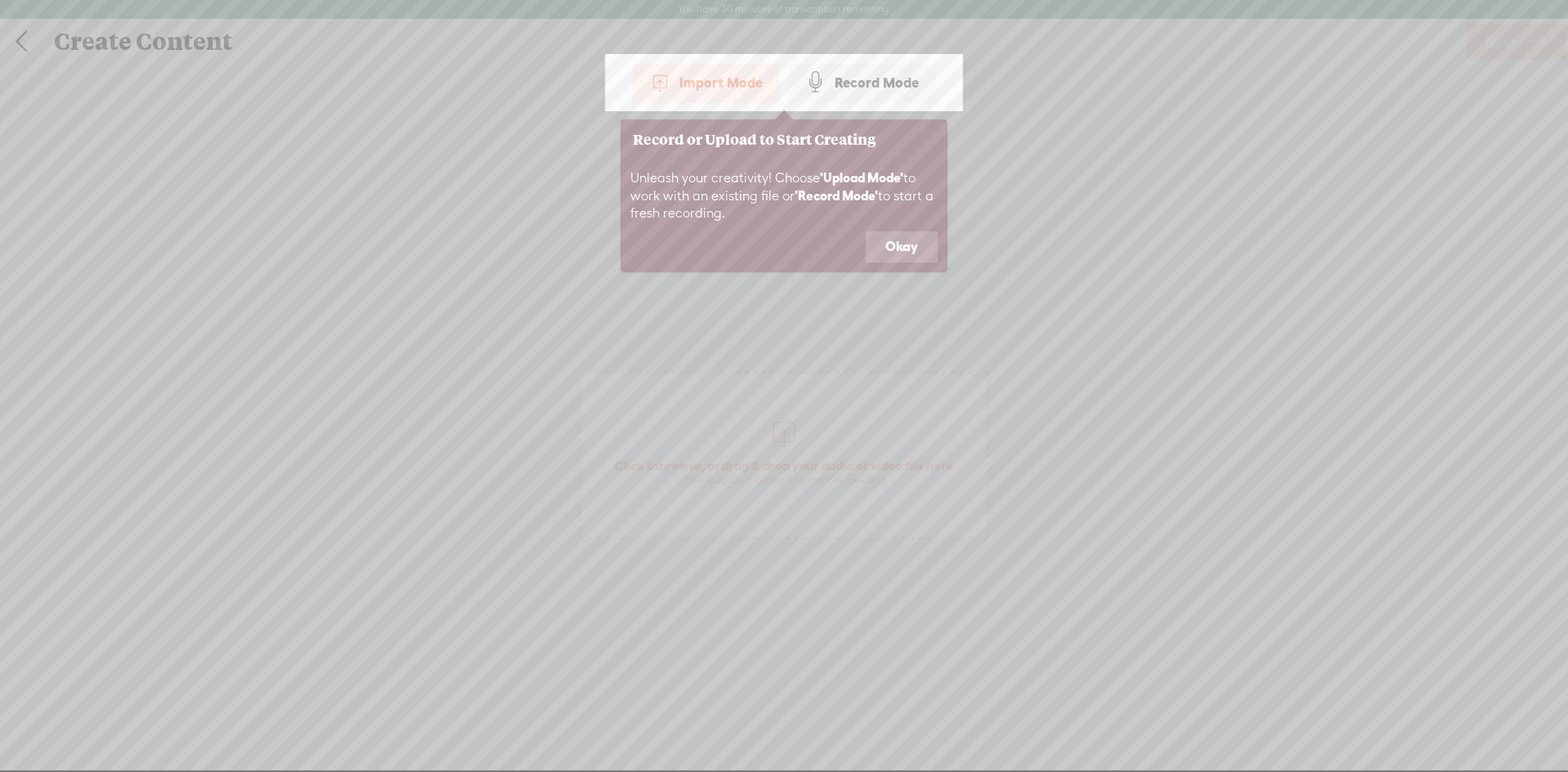
click at [831, 88] on div "Record Mode" at bounding box center [862, 83] width 148 height 41
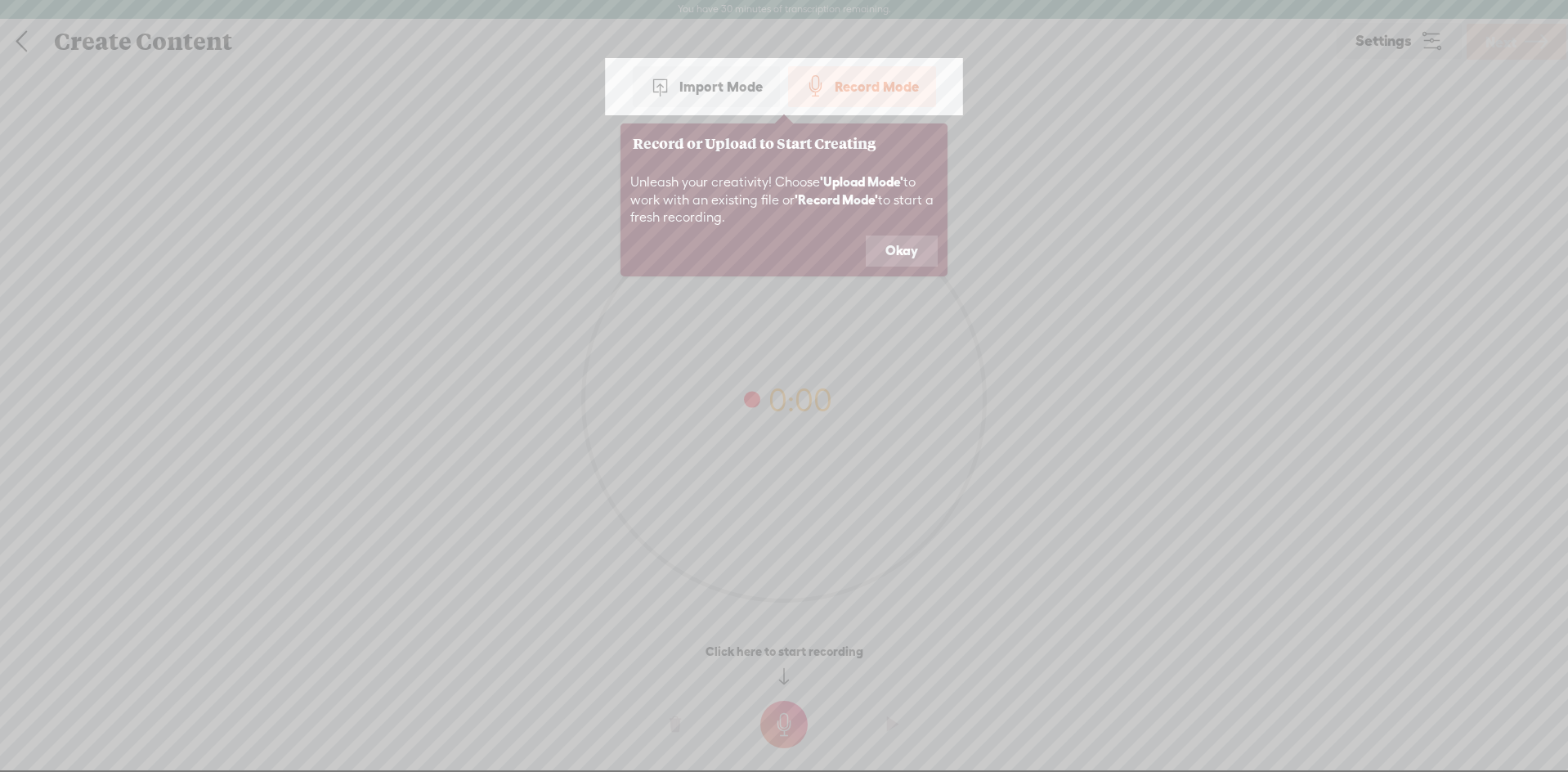
click at [919, 255] on button "Okay" at bounding box center [901, 251] width 72 height 32
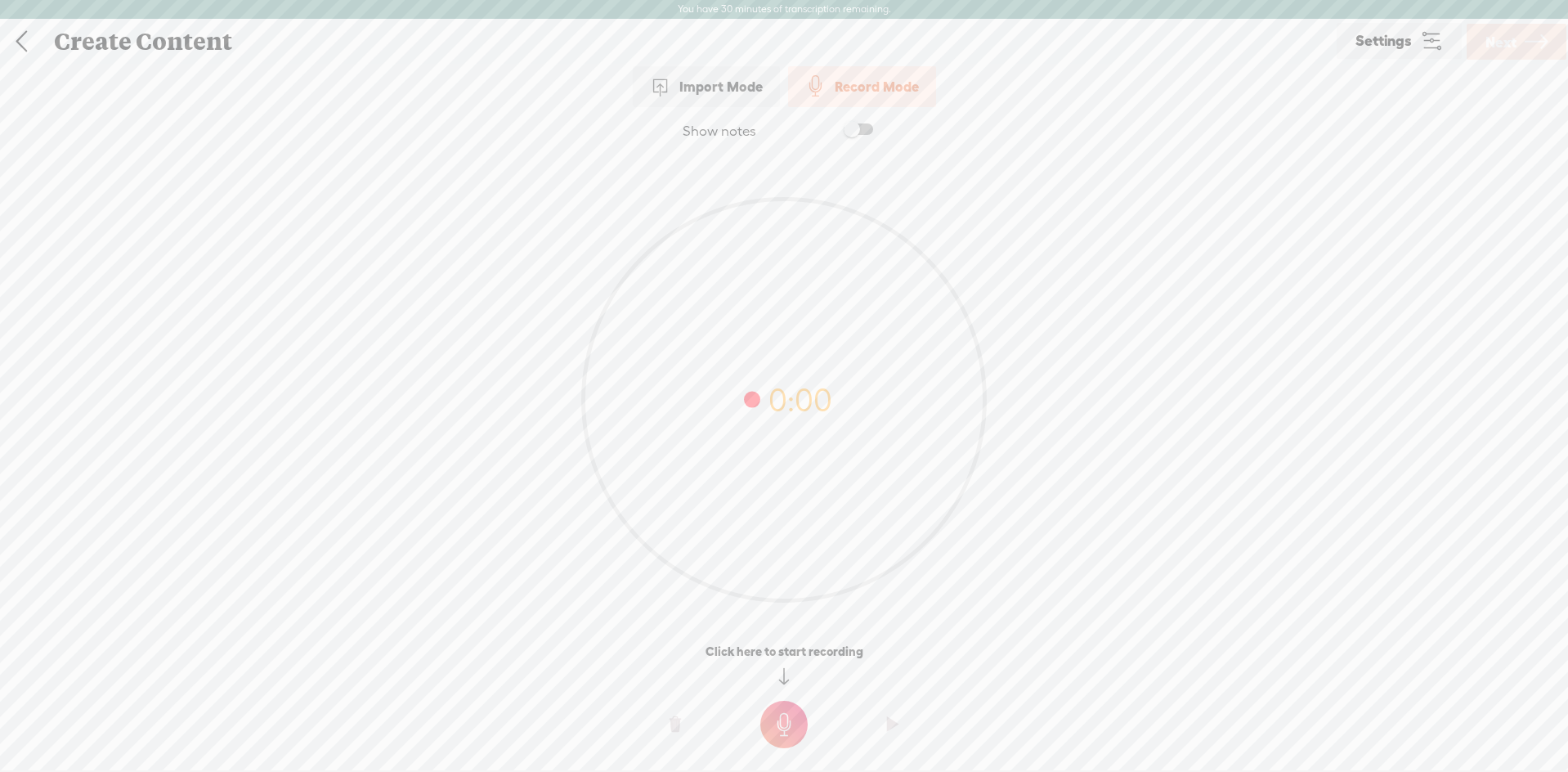
click at [894, 726] on t at bounding box center [893, 725] width 12 height 49
click at [792, 727] on t at bounding box center [784, 724] width 47 height 47
click at [706, 89] on div "Import Mode" at bounding box center [705, 87] width 147 height 41
click at [857, 89] on div "Record Mode" at bounding box center [862, 83] width 148 height 41
click at [802, 742] on t at bounding box center [784, 736] width 47 height 47
